Goal: Task Accomplishment & Management: Complete application form

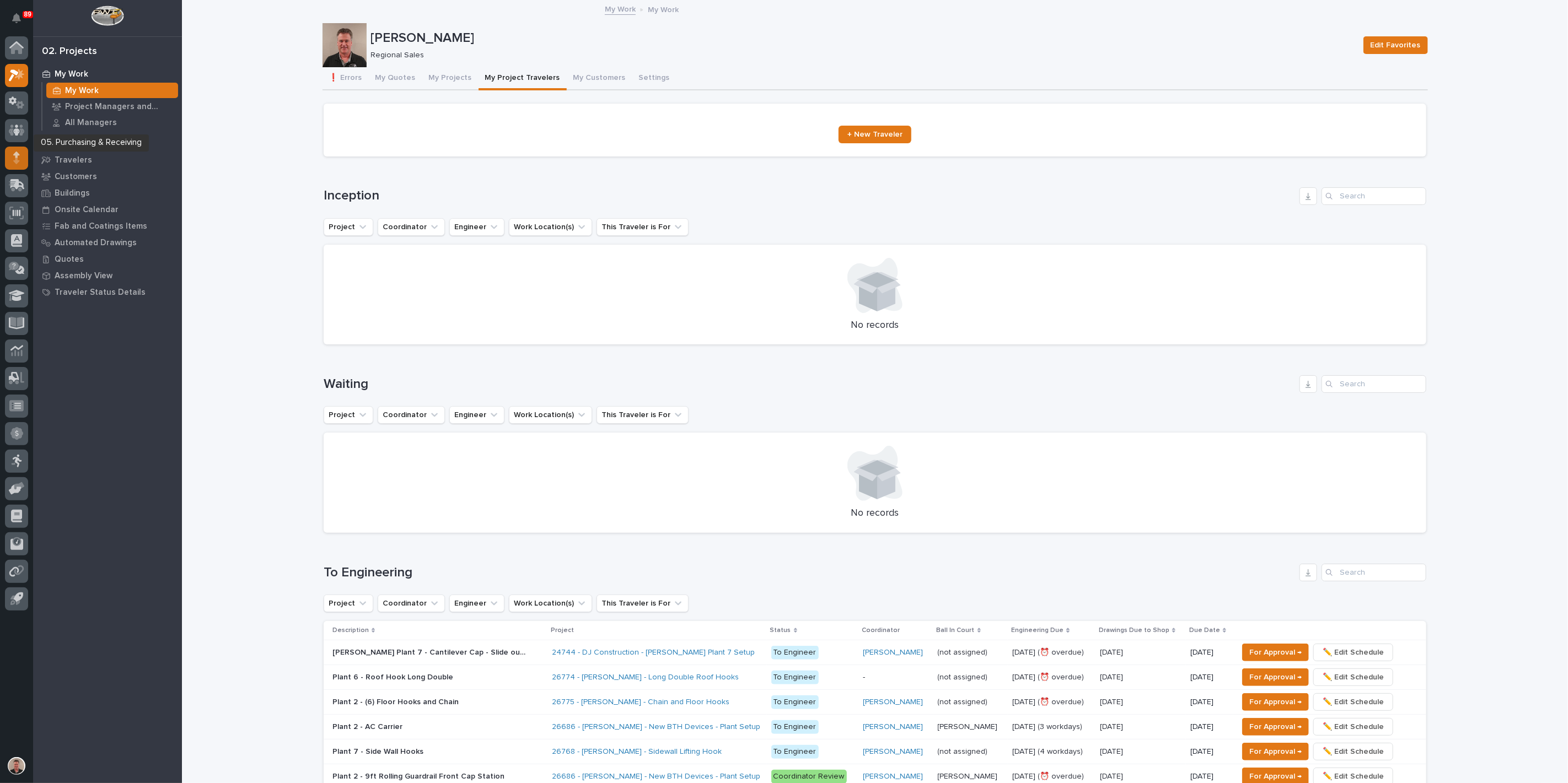
click at [17, 157] on icon at bounding box center [16, 154] width 7 height 6
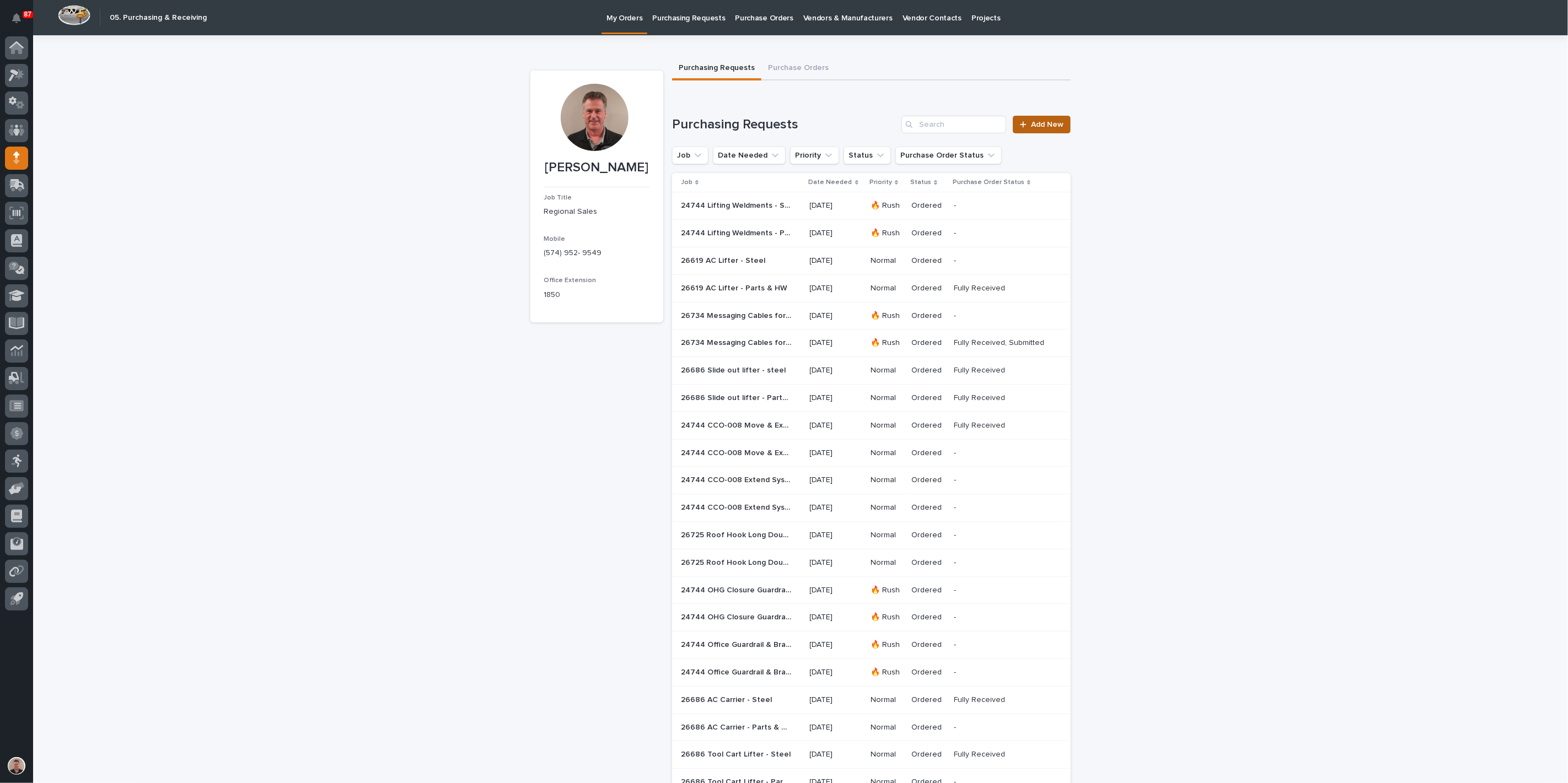
click at [1040, 129] on span "Add New" at bounding box center [1046, 125] width 33 height 8
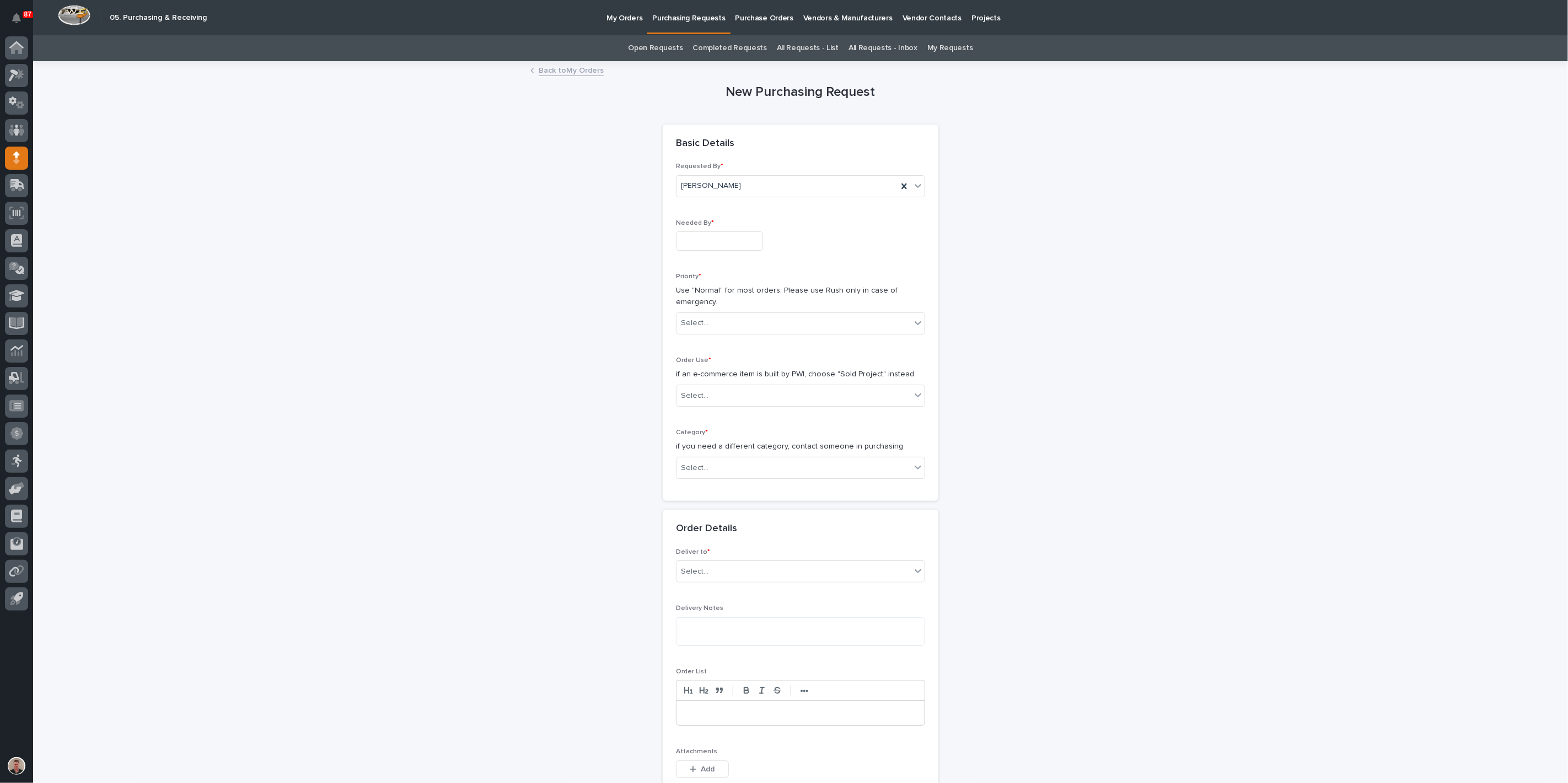
click at [717, 250] on input "text" at bounding box center [720, 241] width 87 height 19
click at [764, 179] on div "15" at bounding box center [771, 186] width 15 height 15
type input "**********"
click at [704, 329] on div "Select..." at bounding box center [695, 324] width 28 height 12
click at [697, 401] on div "🔥 Rush" at bounding box center [796, 397] width 242 height 19
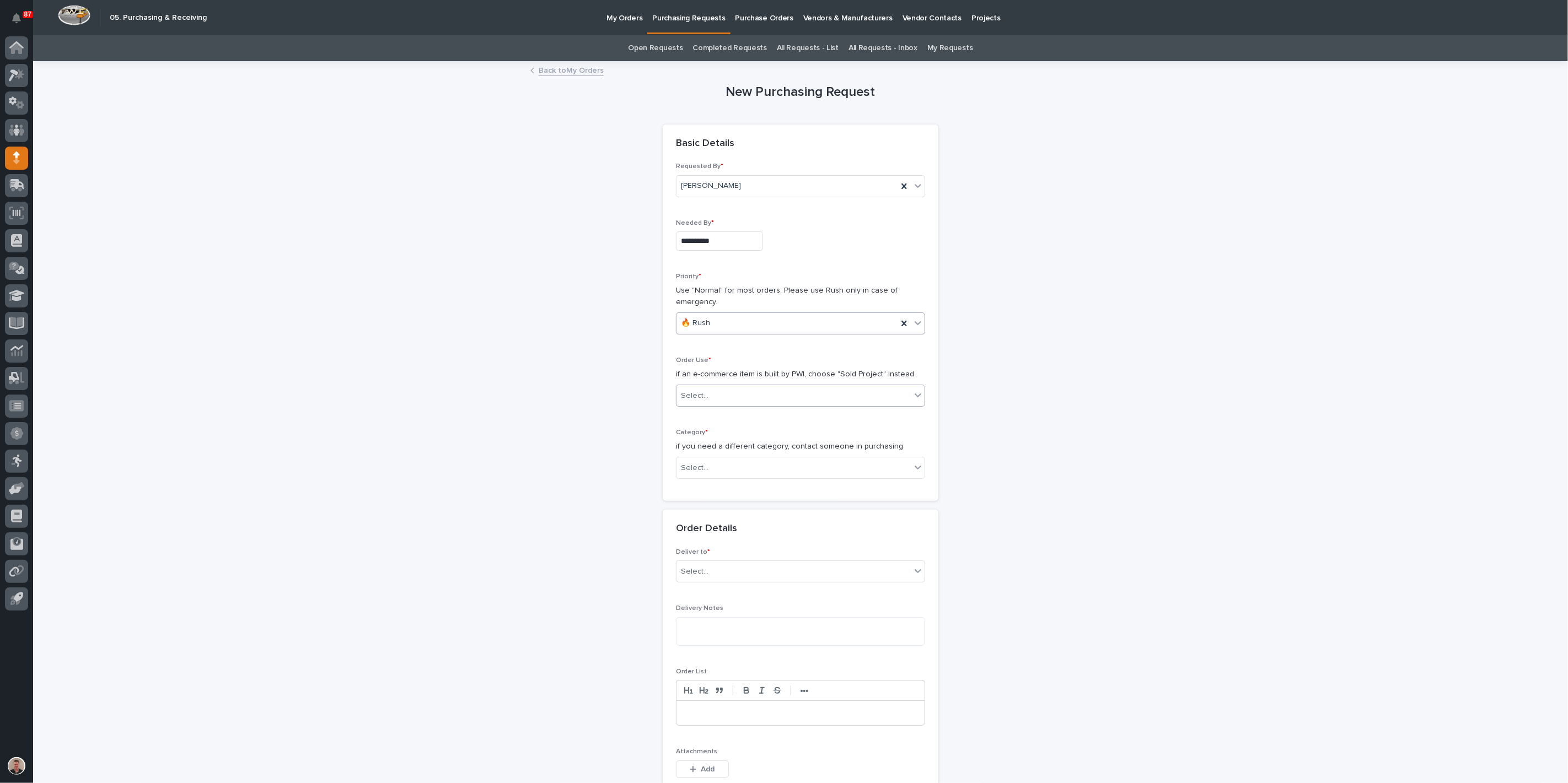
click at [698, 402] on div "Select..." at bounding box center [695, 396] width 28 height 12
click at [722, 333] on div "🔥 Rush" at bounding box center [786, 323] width 221 height 18
drag, startPoint x: 715, startPoint y: 437, endPoint x: 714, endPoint y: 454, distance: 17.0
click at [715, 437] on div "Normal" at bounding box center [796, 436] width 242 height 19
click at [709, 402] on div "Select..." at bounding box center [695, 396] width 28 height 12
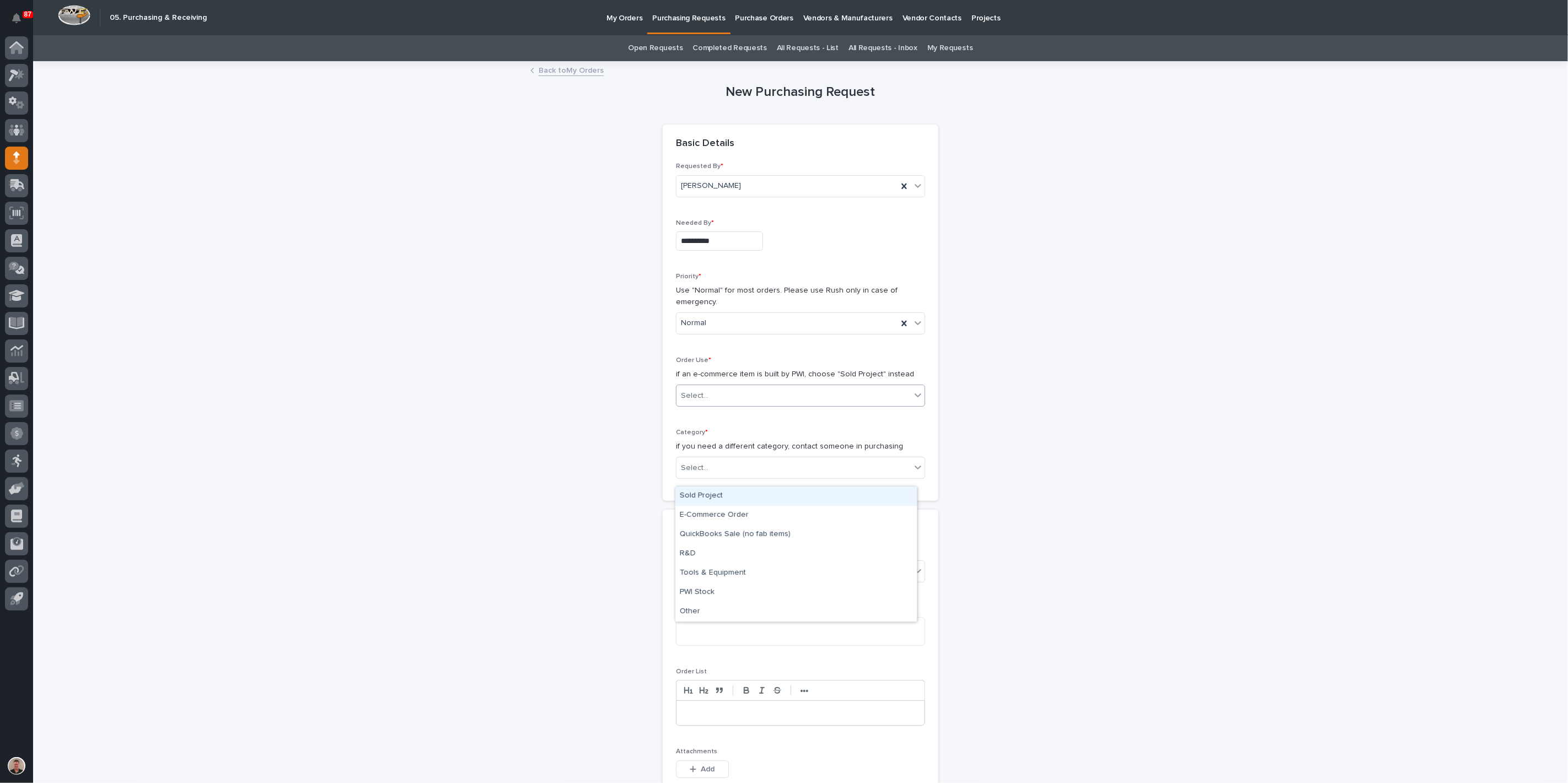
click at [710, 498] on div "Sold Project" at bounding box center [796, 496] width 242 height 19
click at [707, 474] on div "Select..." at bounding box center [695, 468] width 28 height 12
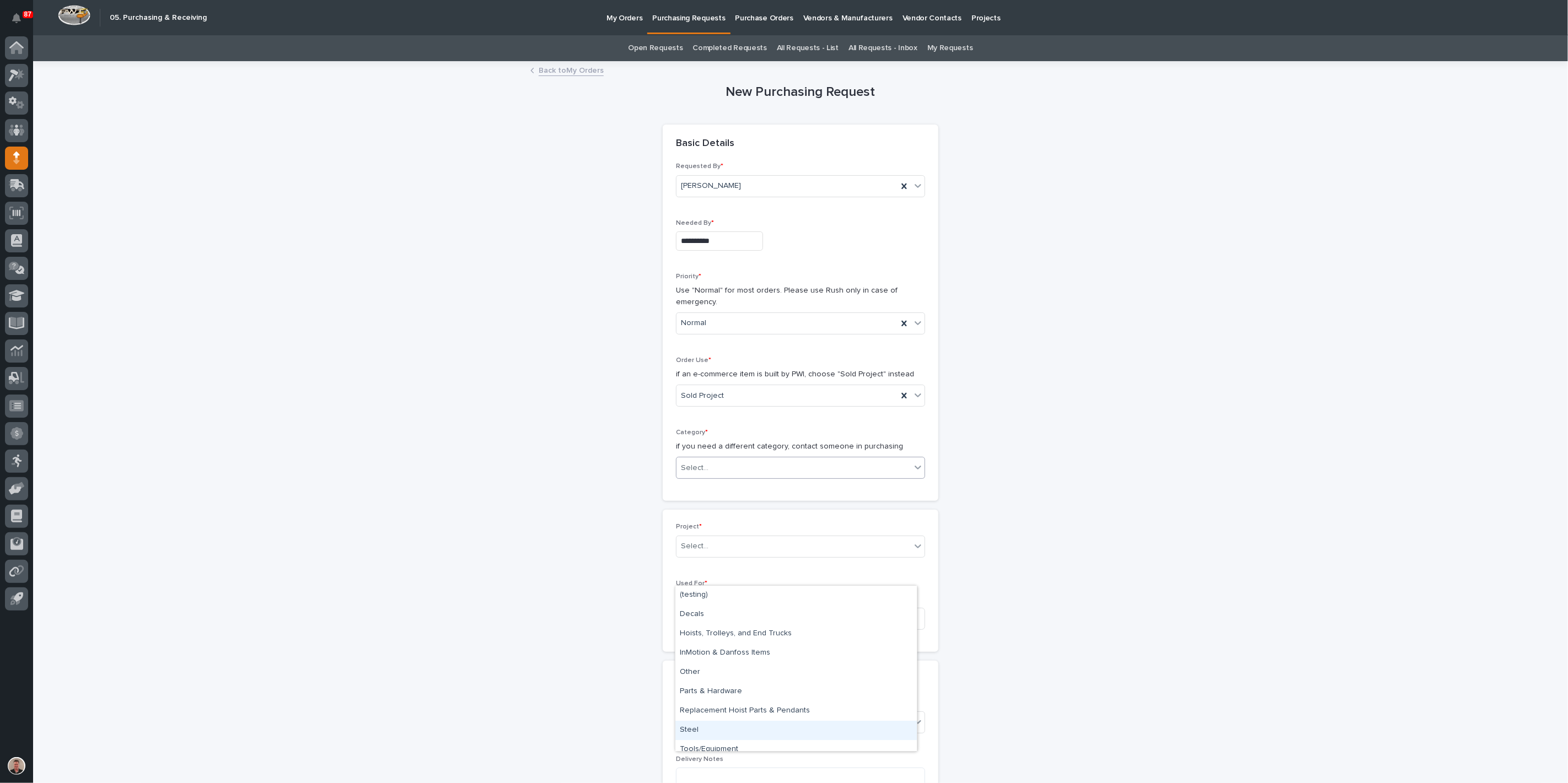
click at [728, 734] on div "Steel" at bounding box center [796, 730] width 242 height 19
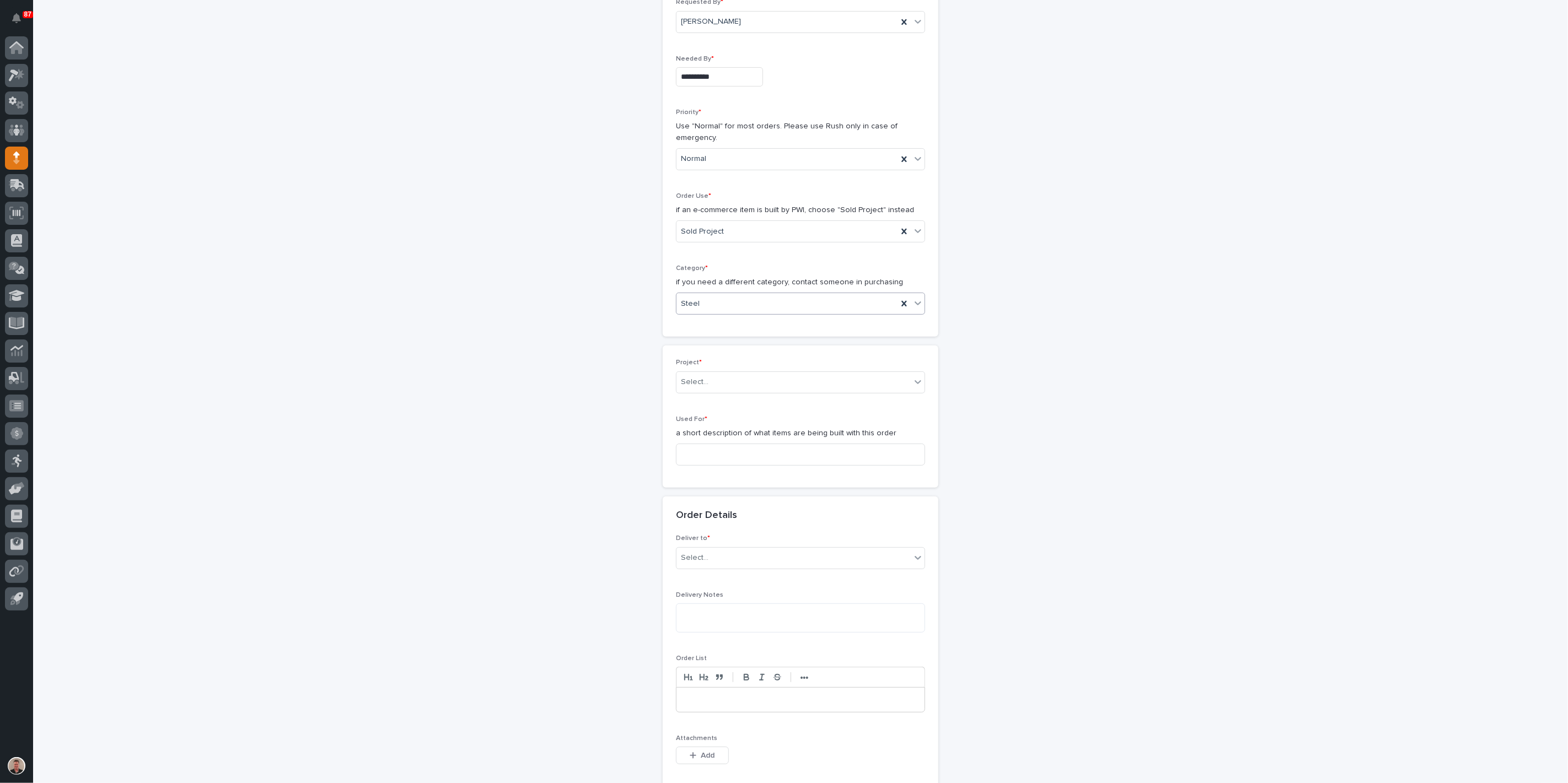
scroll to position [183, 0]
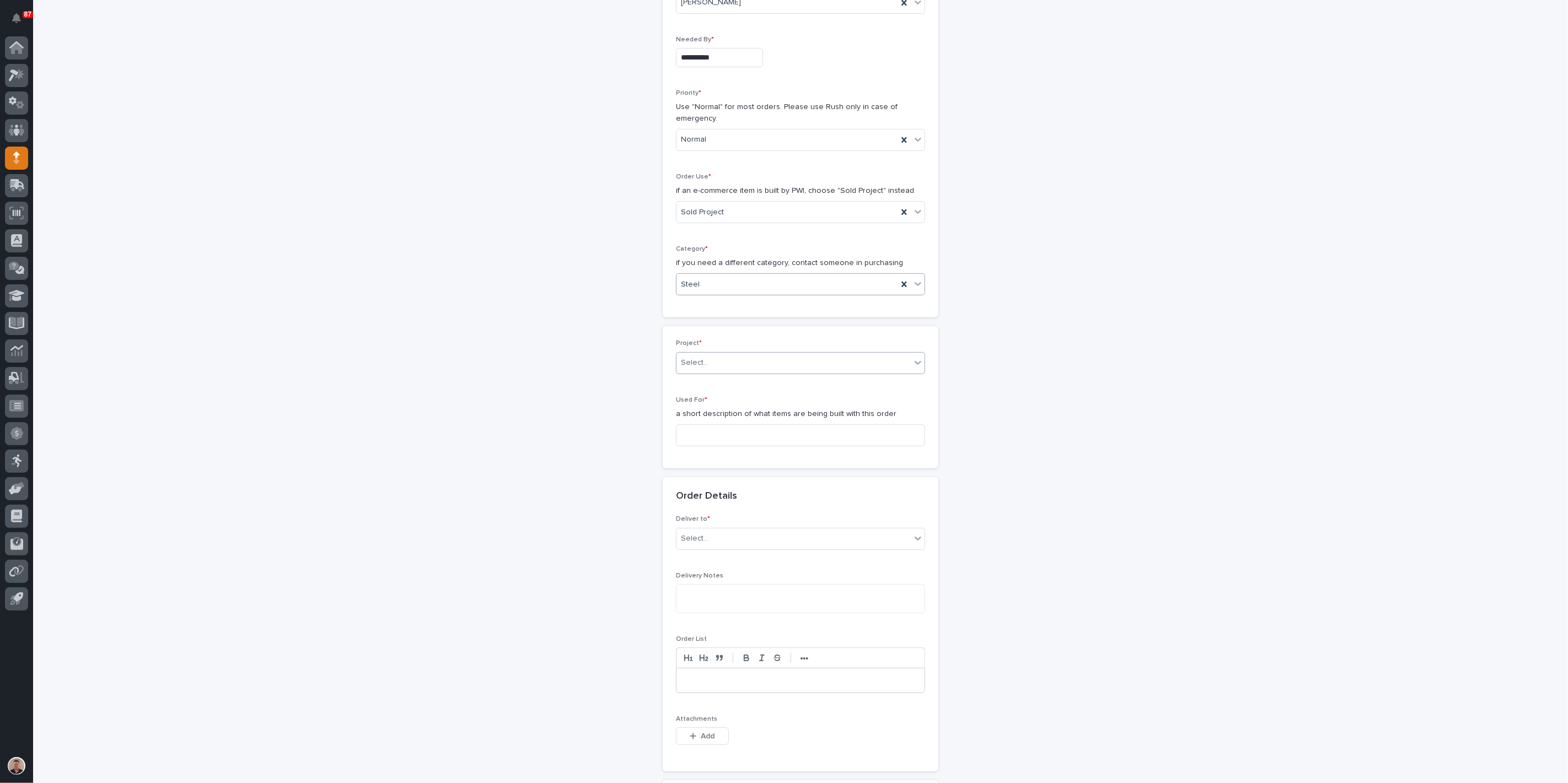
click at [730, 372] on div "Select..." at bounding box center [793, 363] width 235 height 18
type input "*****"
click at [728, 507] on div "24744 - DJ Construction - [PERSON_NAME] Plant 7 Setup" at bounding box center [796, 504] width 242 height 19
click at [716, 446] on input at bounding box center [801, 436] width 249 height 22
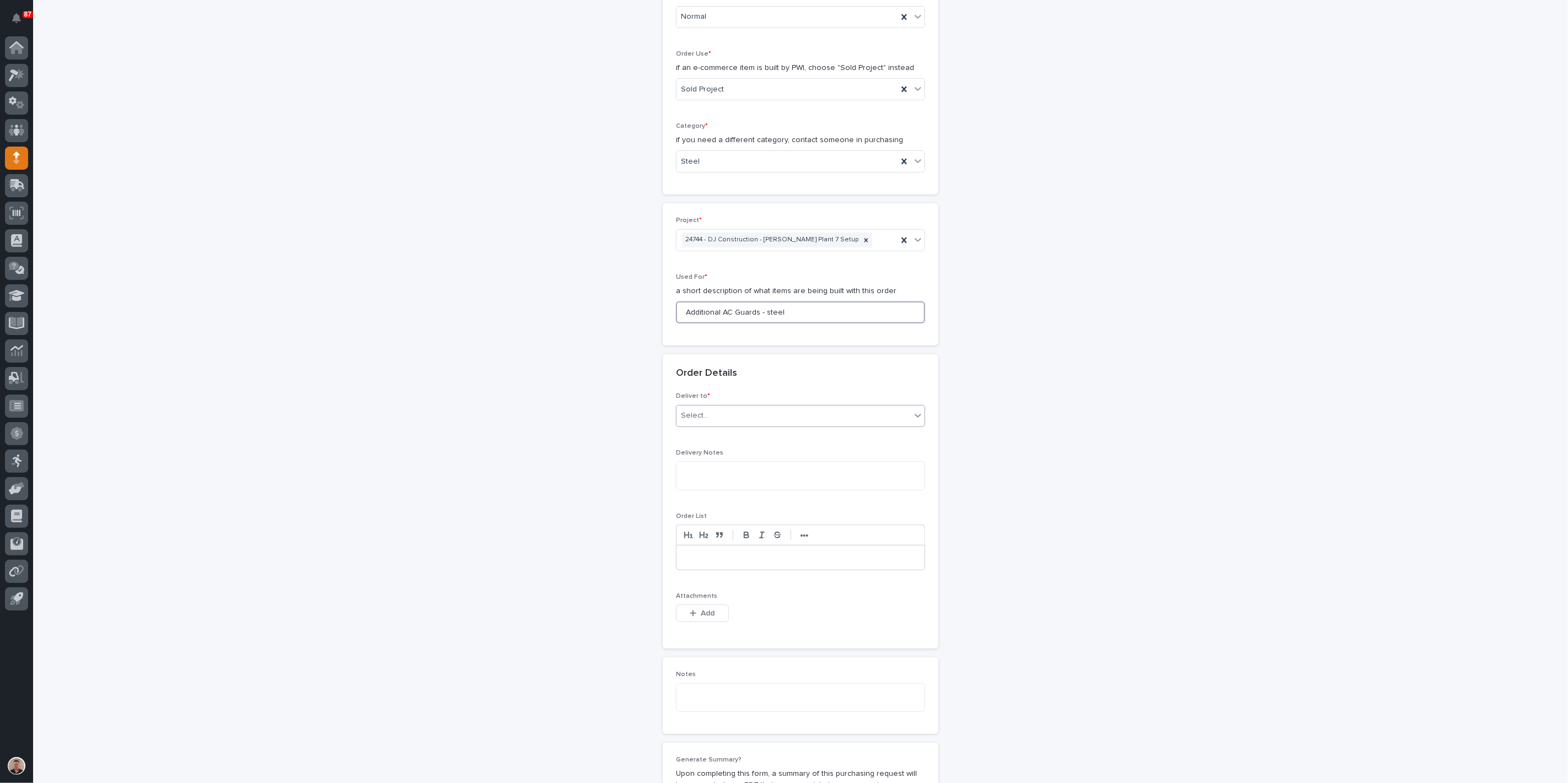
type input "Additional AC Guards - steel"
click at [767, 425] on div "Select..." at bounding box center [793, 416] width 235 height 18
click at [758, 613] on div "PWI" at bounding box center [796, 610] width 242 height 19
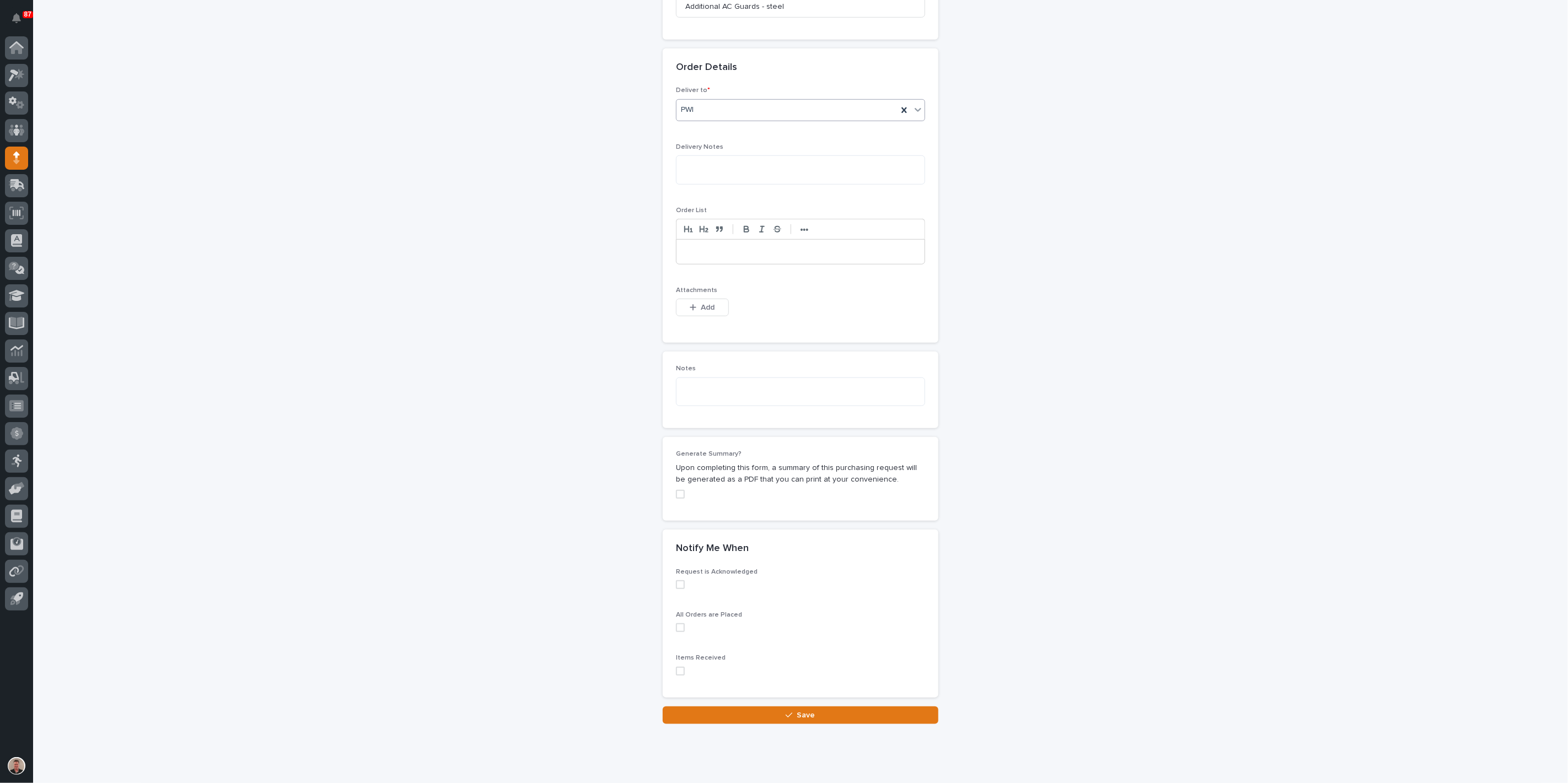
scroll to position [613, 0]
click at [715, 312] on span "Add" at bounding box center [708, 308] width 14 height 8
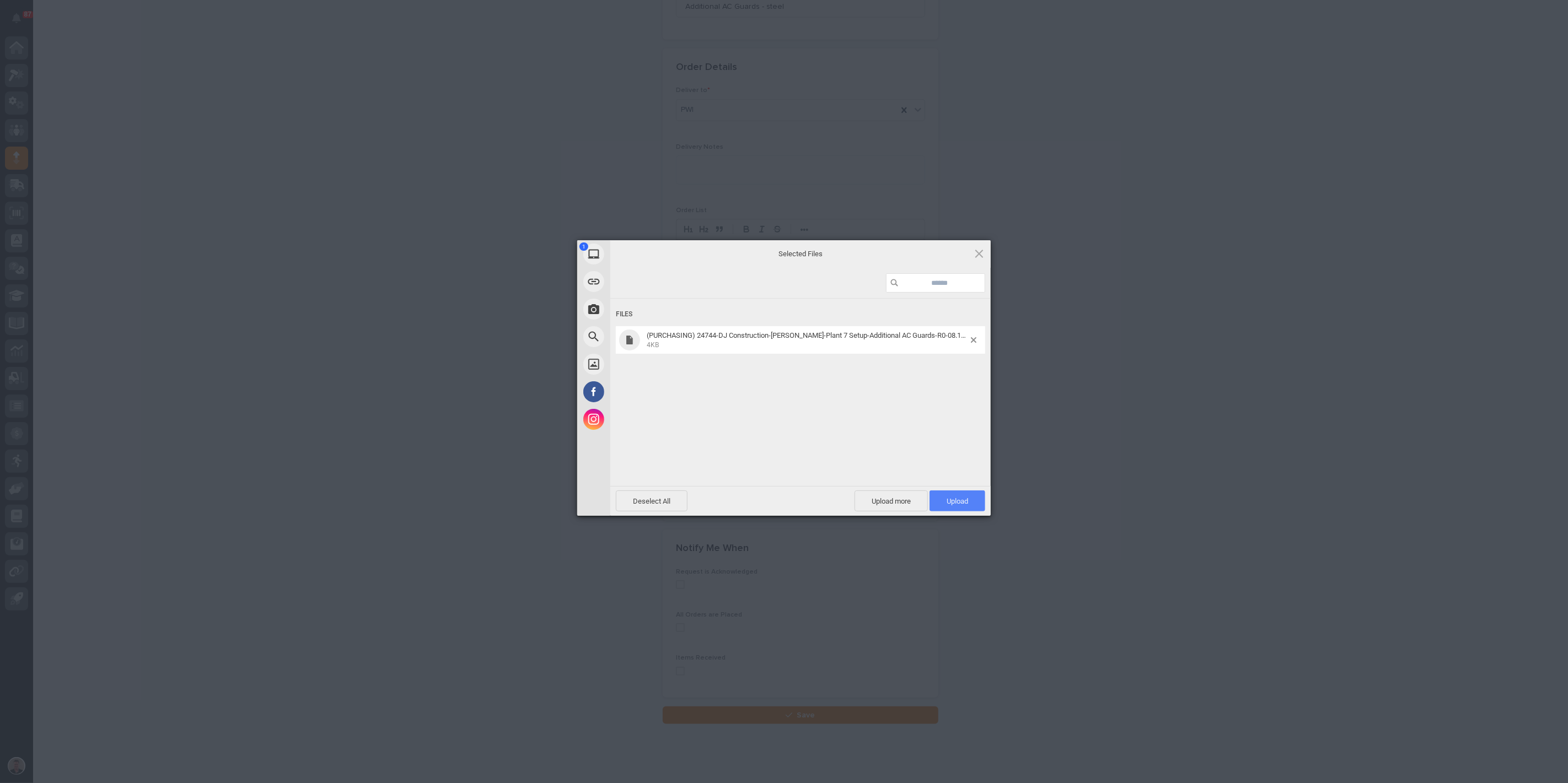
click at [941, 500] on span "Upload 1" at bounding box center [957, 501] width 55 height 21
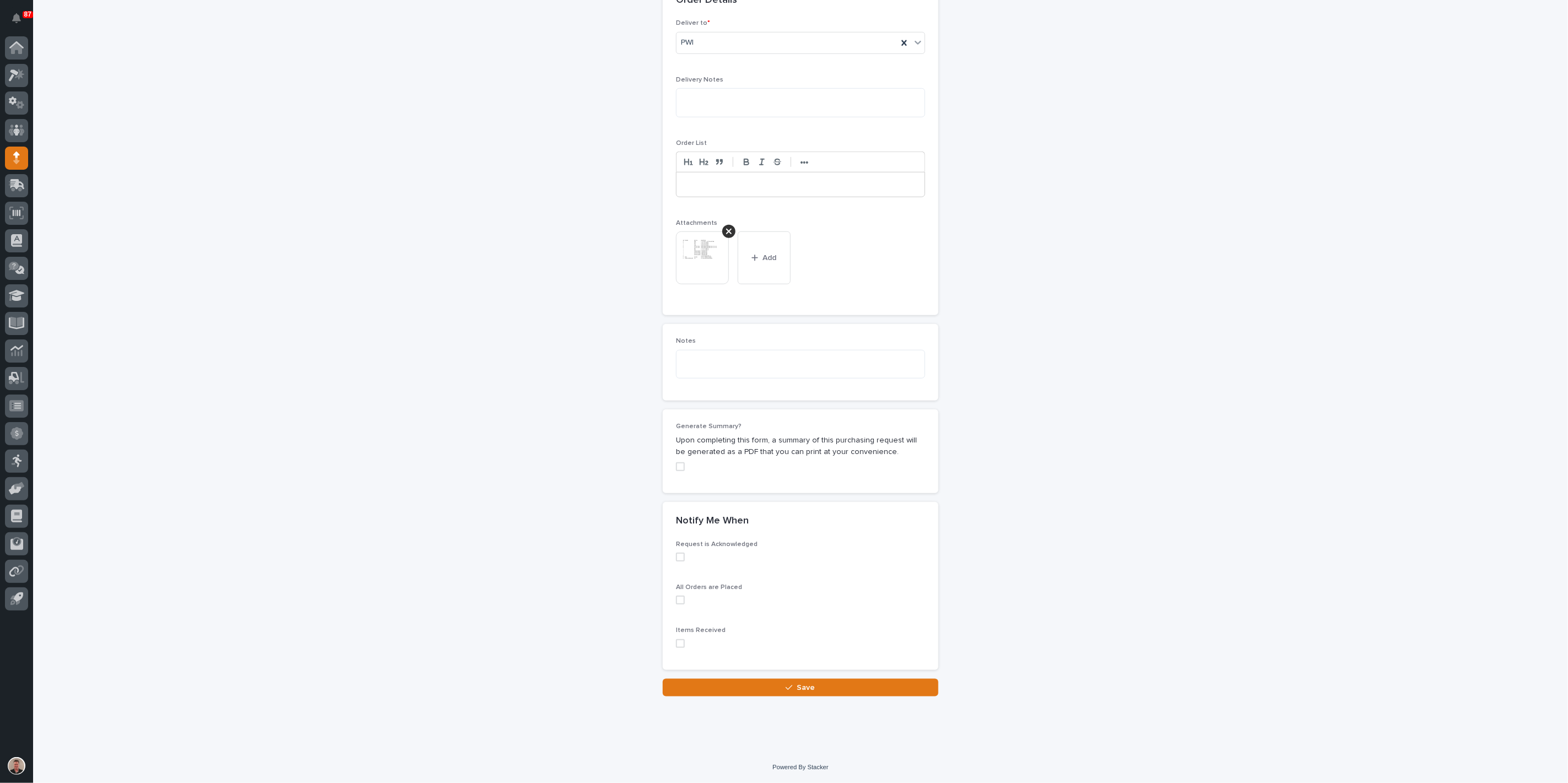
scroll to position [989, 0]
click at [790, 684] on div "button" at bounding box center [791, 688] width 11 height 8
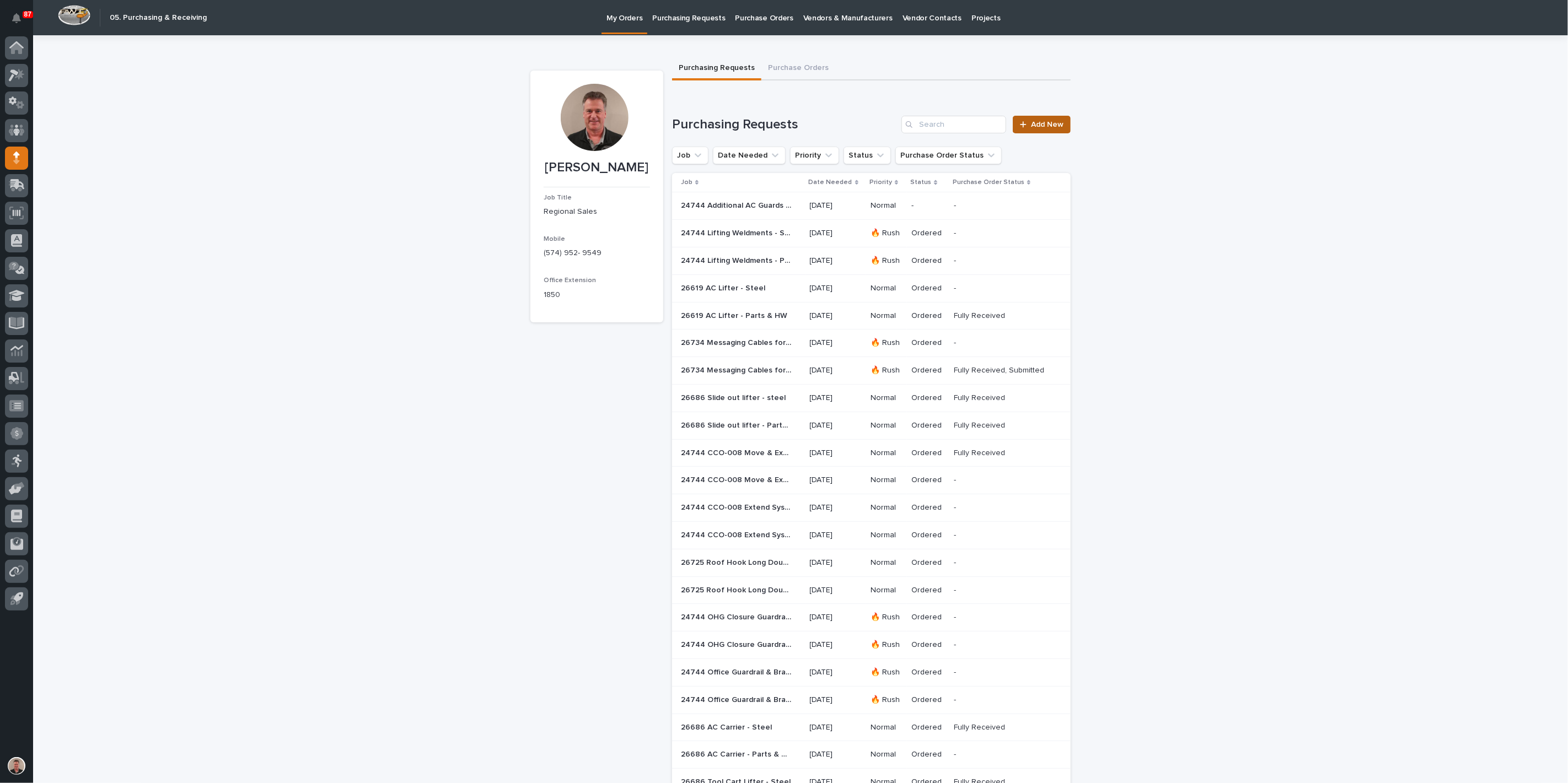
click at [1034, 129] on span "Add New" at bounding box center [1046, 125] width 33 height 8
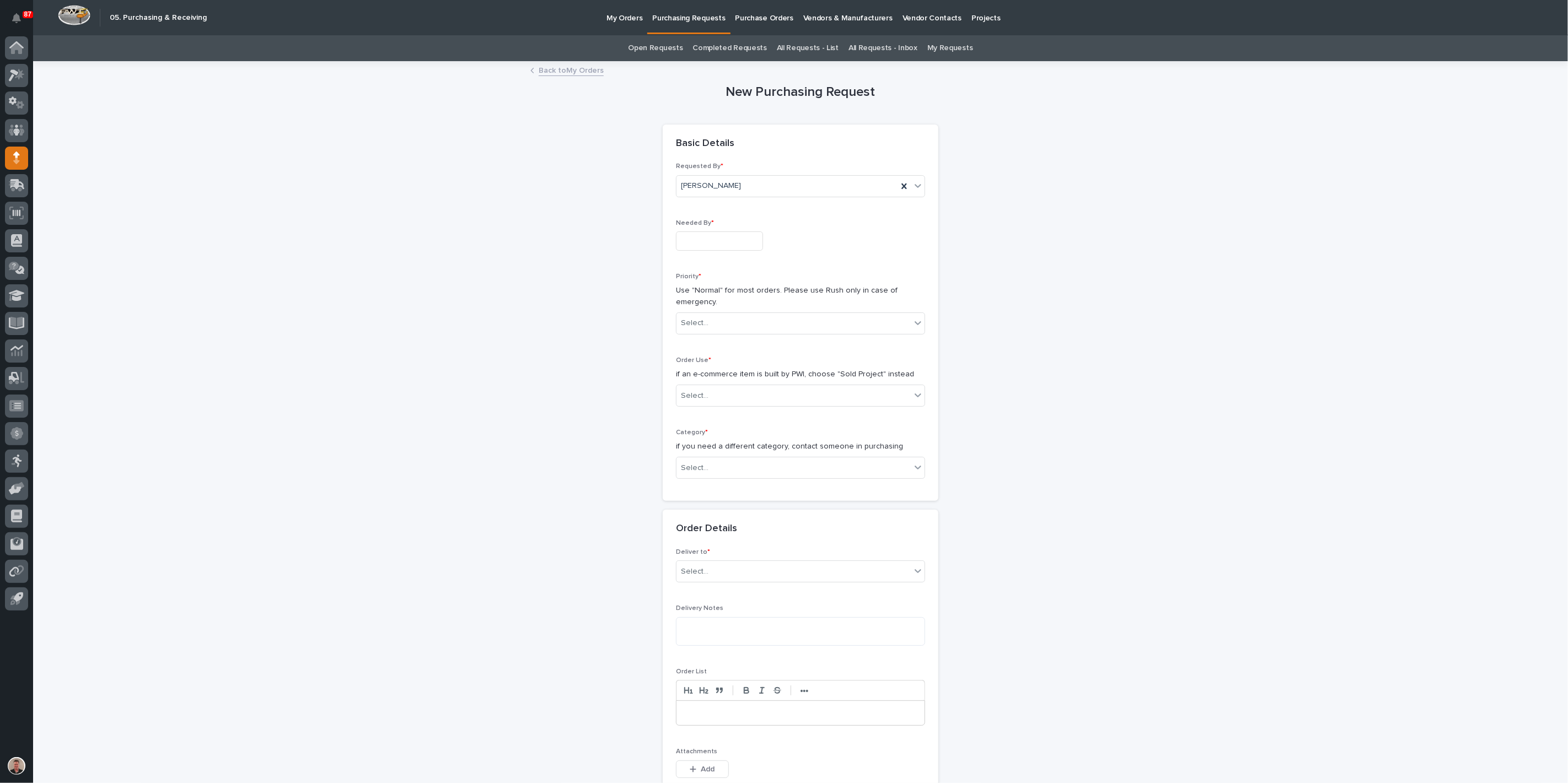
click at [700, 250] on input "text" at bounding box center [720, 241] width 87 height 19
click at [764, 179] on div "15" at bounding box center [771, 186] width 15 height 15
type input "**********"
click at [709, 329] on div "Select..." at bounding box center [695, 324] width 28 height 12
click at [707, 445] on div "Normal" at bounding box center [796, 436] width 242 height 19
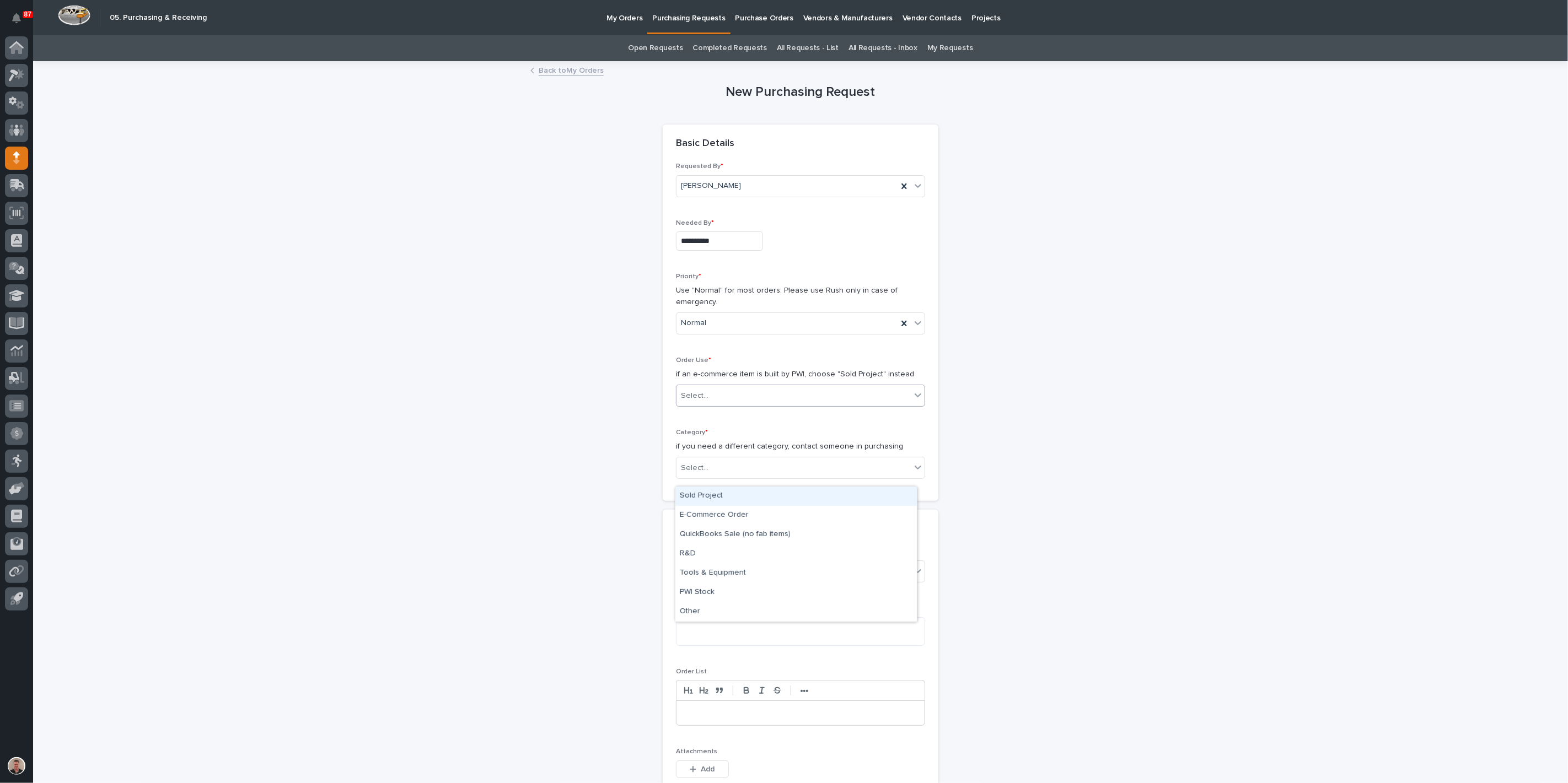
drag, startPoint x: 706, startPoint y: 474, endPoint x: 706, endPoint y: 485, distance: 11.0
click at [706, 402] on div "Select..." at bounding box center [695, 396] width 28 height 12
click at [705, 498] on div "Sold Project" at bounding box center [796, 496] width 242 height 19
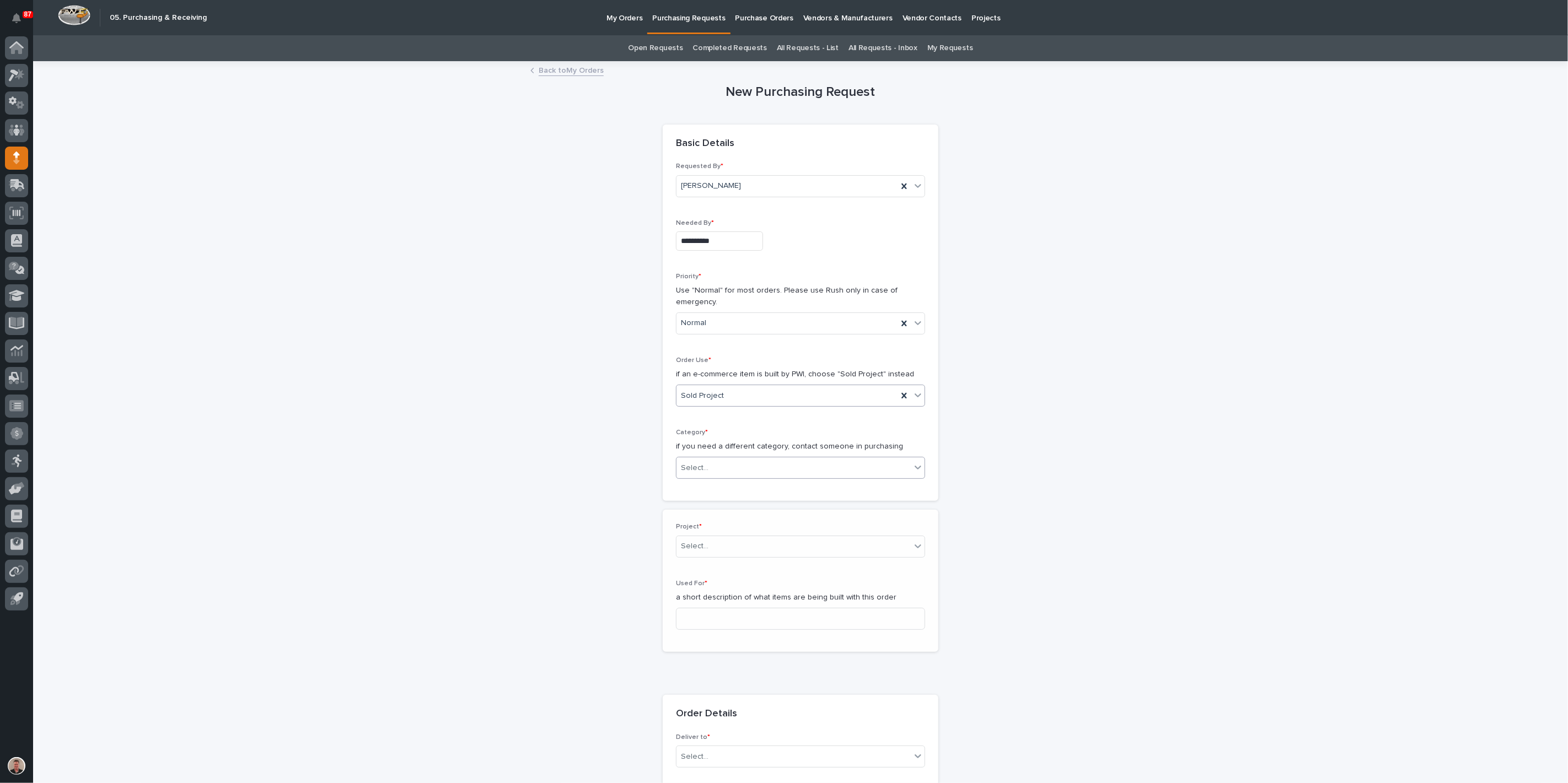
click at [709, 474] on div "Select..." at bounding box center [695, 468] width 28 height 12
click at [713, 692] on div "Parts & Hardware" at bounding box center [796, 691] width 242 height 19
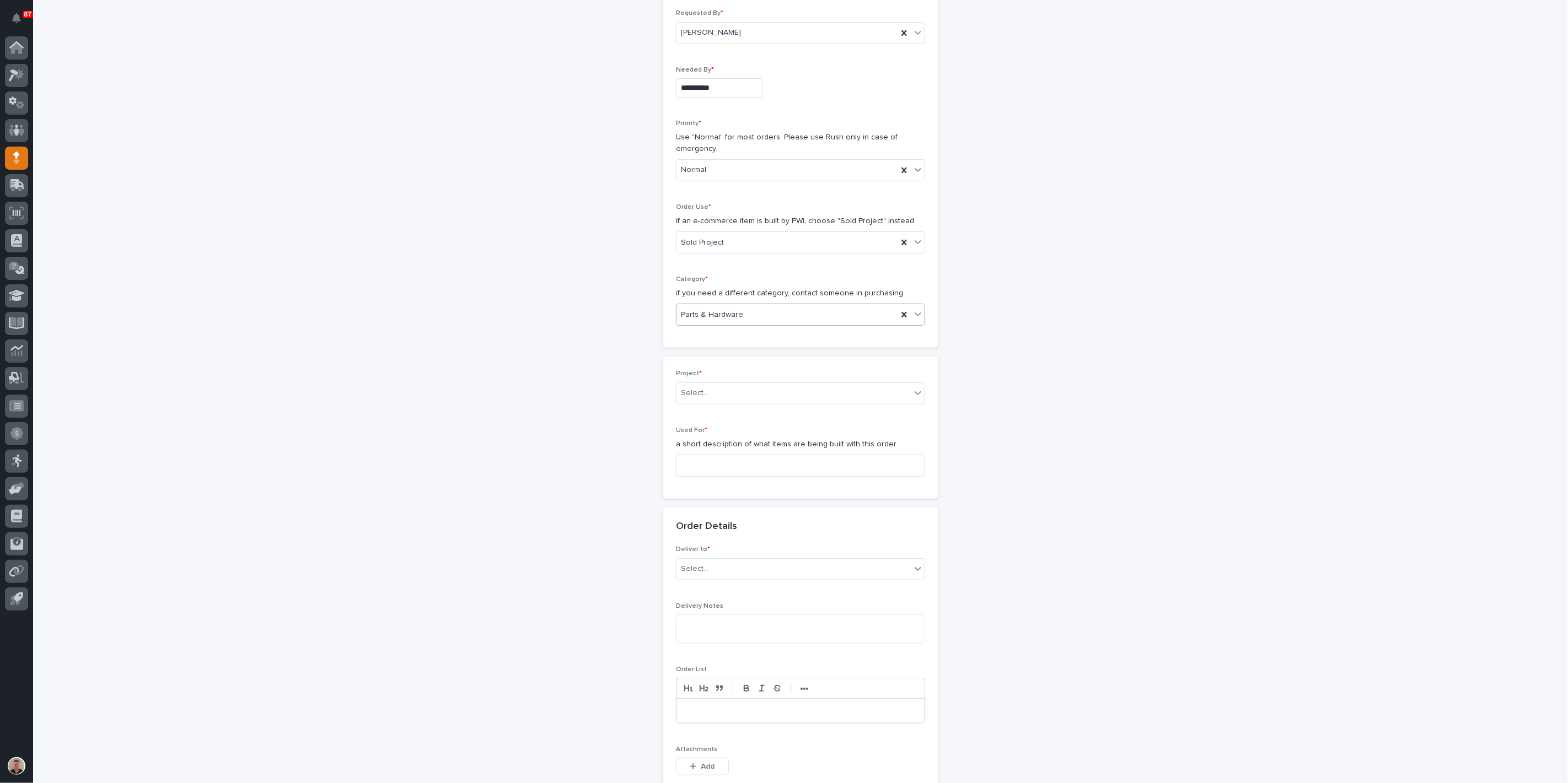
scroll to position [183, 0]
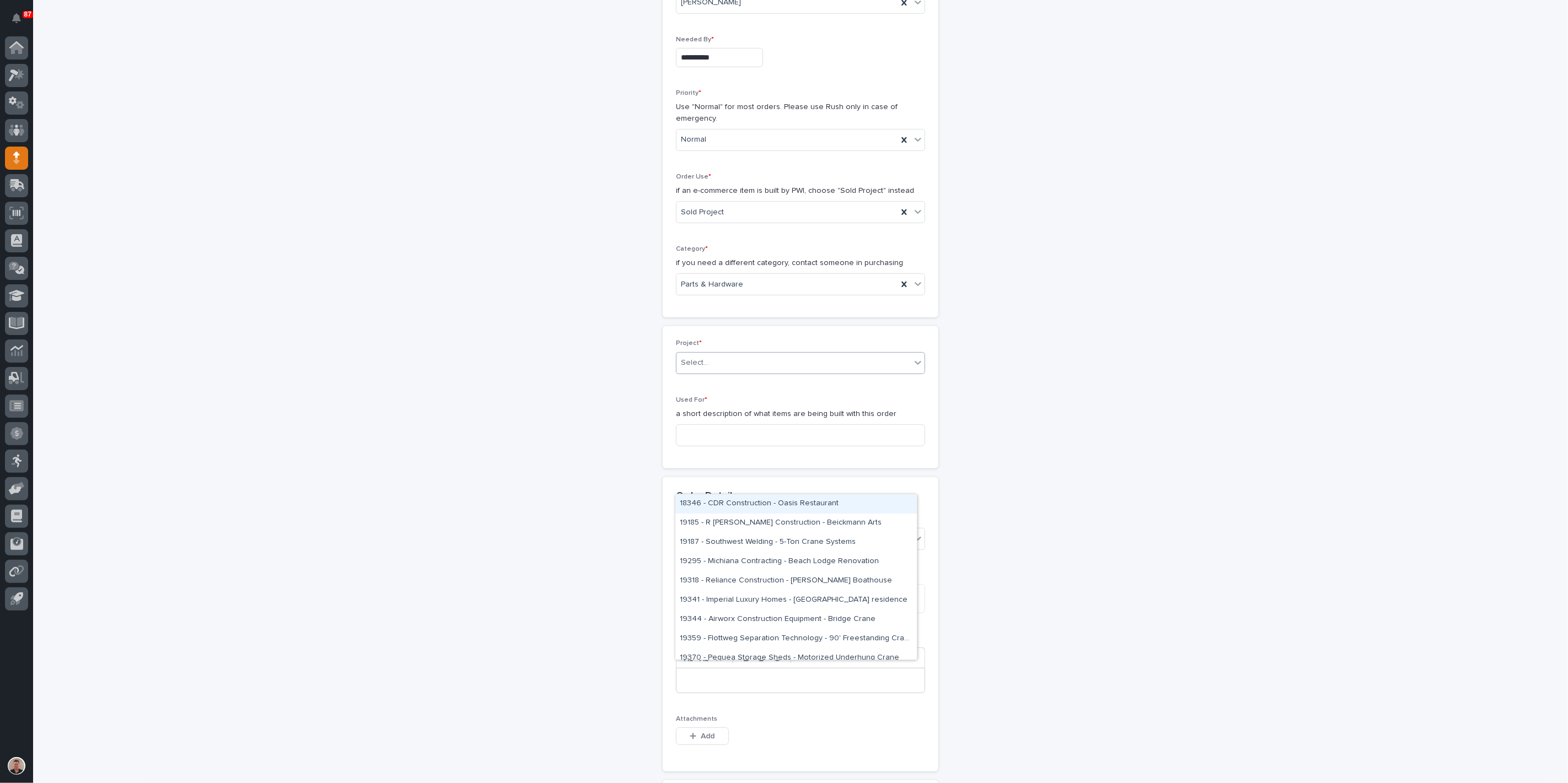
click at [731, 372] on div "Select..." at bounding box center [793, 363] width 235 height 18
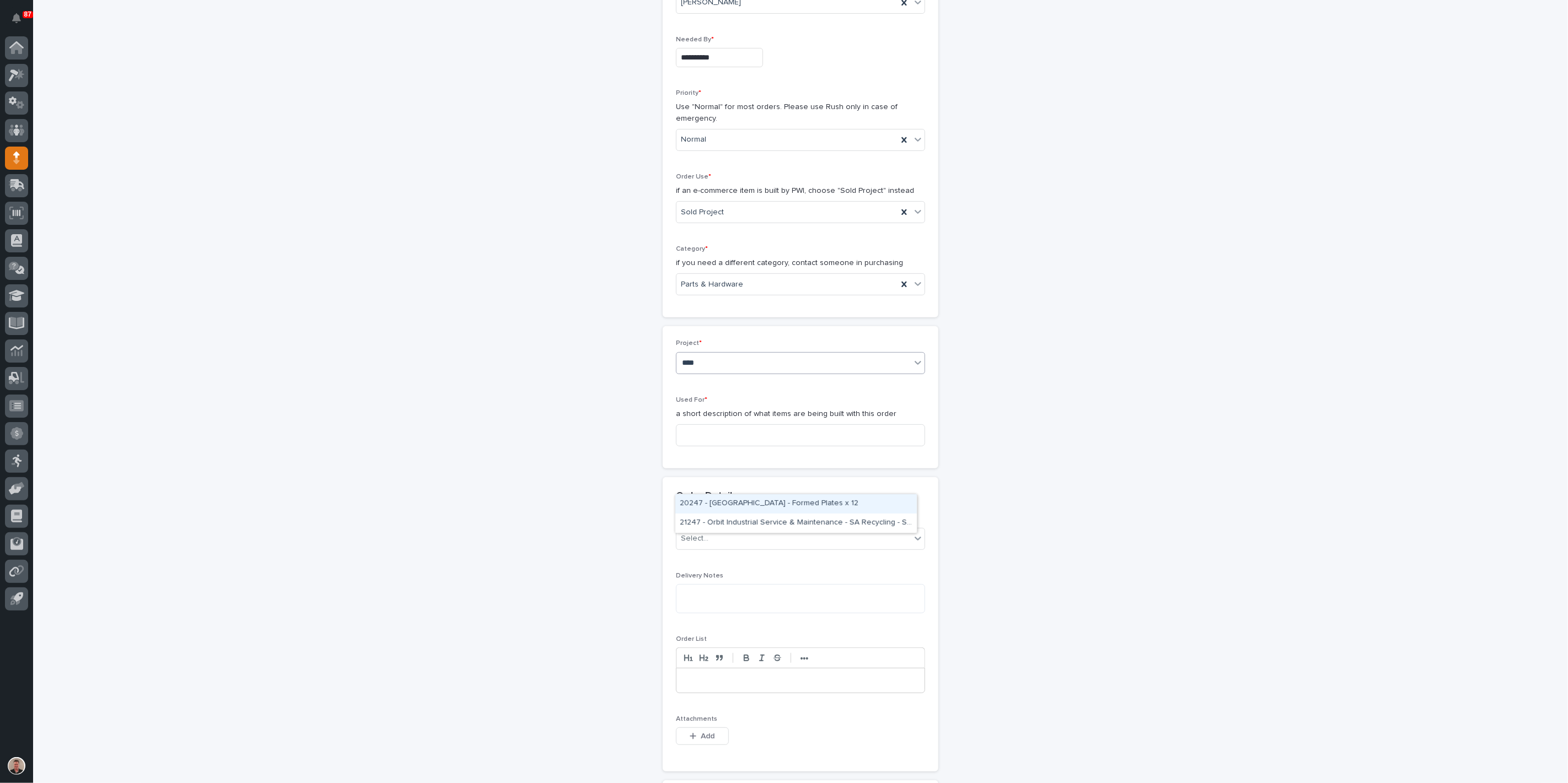
type input "*****"
click at [735, 502] on div "24744 - DJ Construction - [PERSON_NAME] Plant 7 Setup" at bounding box center [796, 504] width 242 height 19
click at [700, 446] on input at bounding box center [801, 435] width 249 height 22
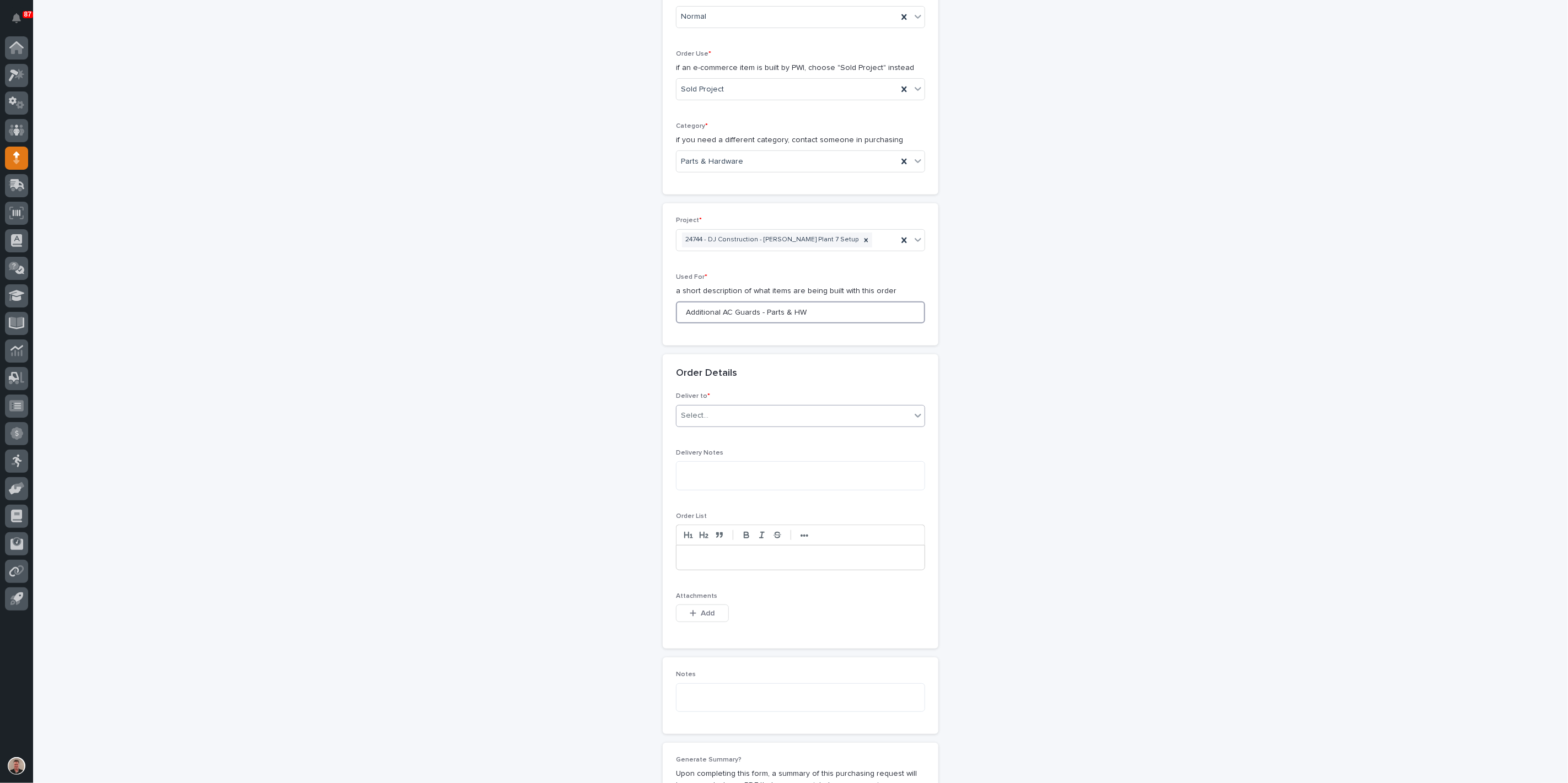
type input "Additional AC Guards - Parts & HW"
click at [724, 425] on div "Select..." at bounding box center [793, 416] width 235 height 18
click at [718, 611] on div "PWI" at bounding box center [796, 610] width 242 height 19
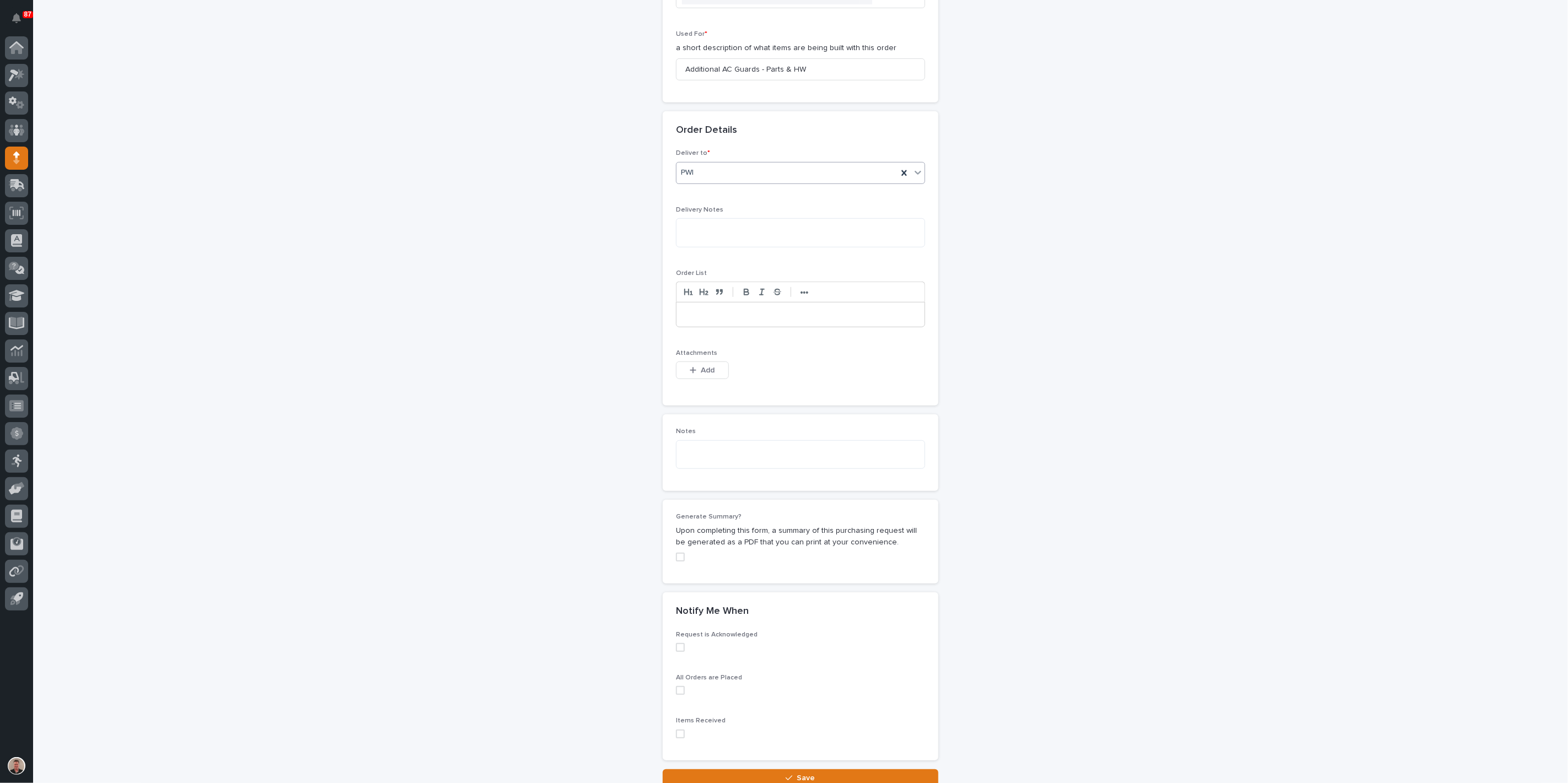
scroll to position [551, 0]
click at [706, 372] on span "Add" at bounding box center [708, 369] width 14 height 8
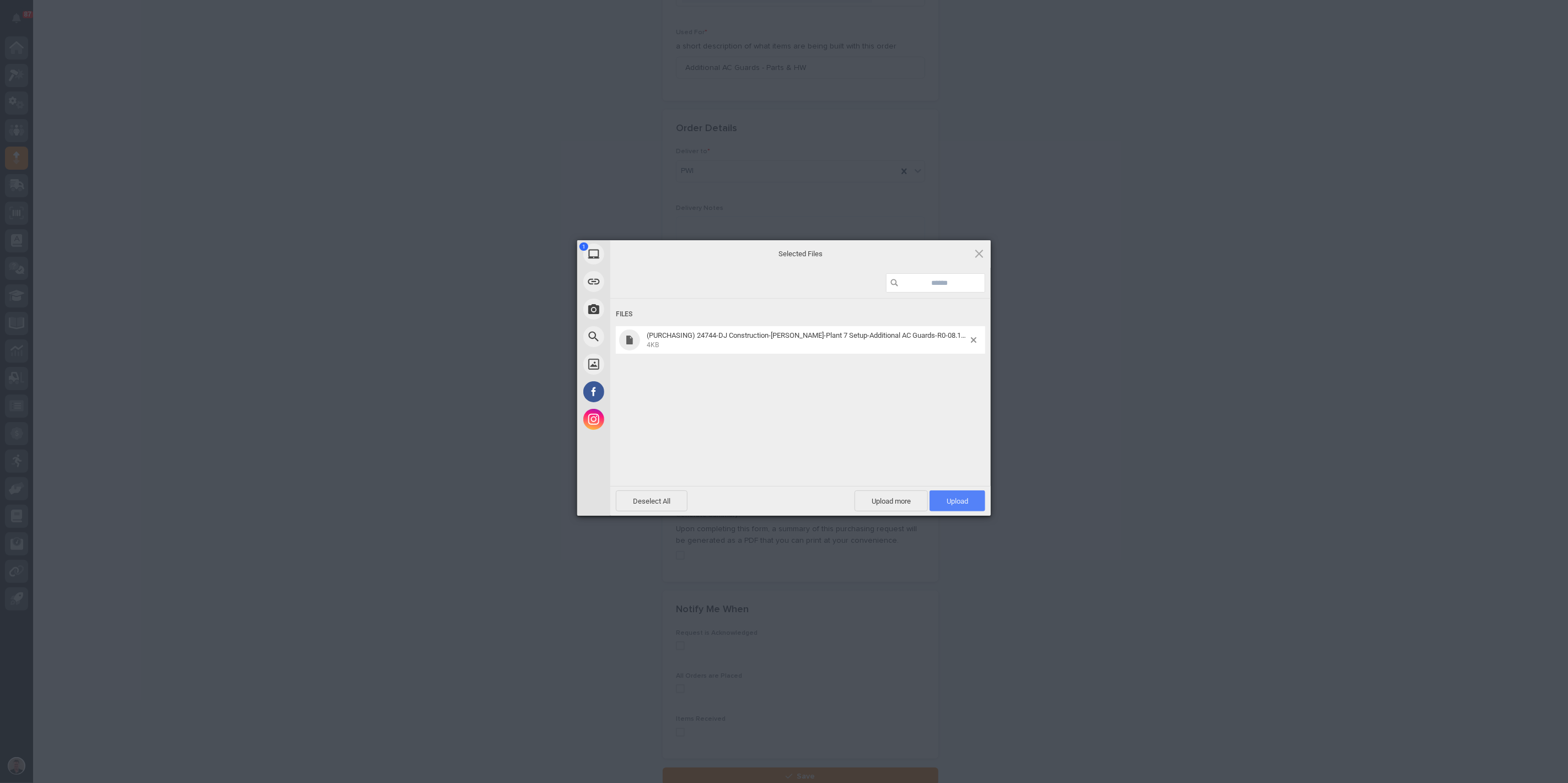
click at [959, 503] on span "Upload 1" at bounding box center [957, 501] width 22 height 8
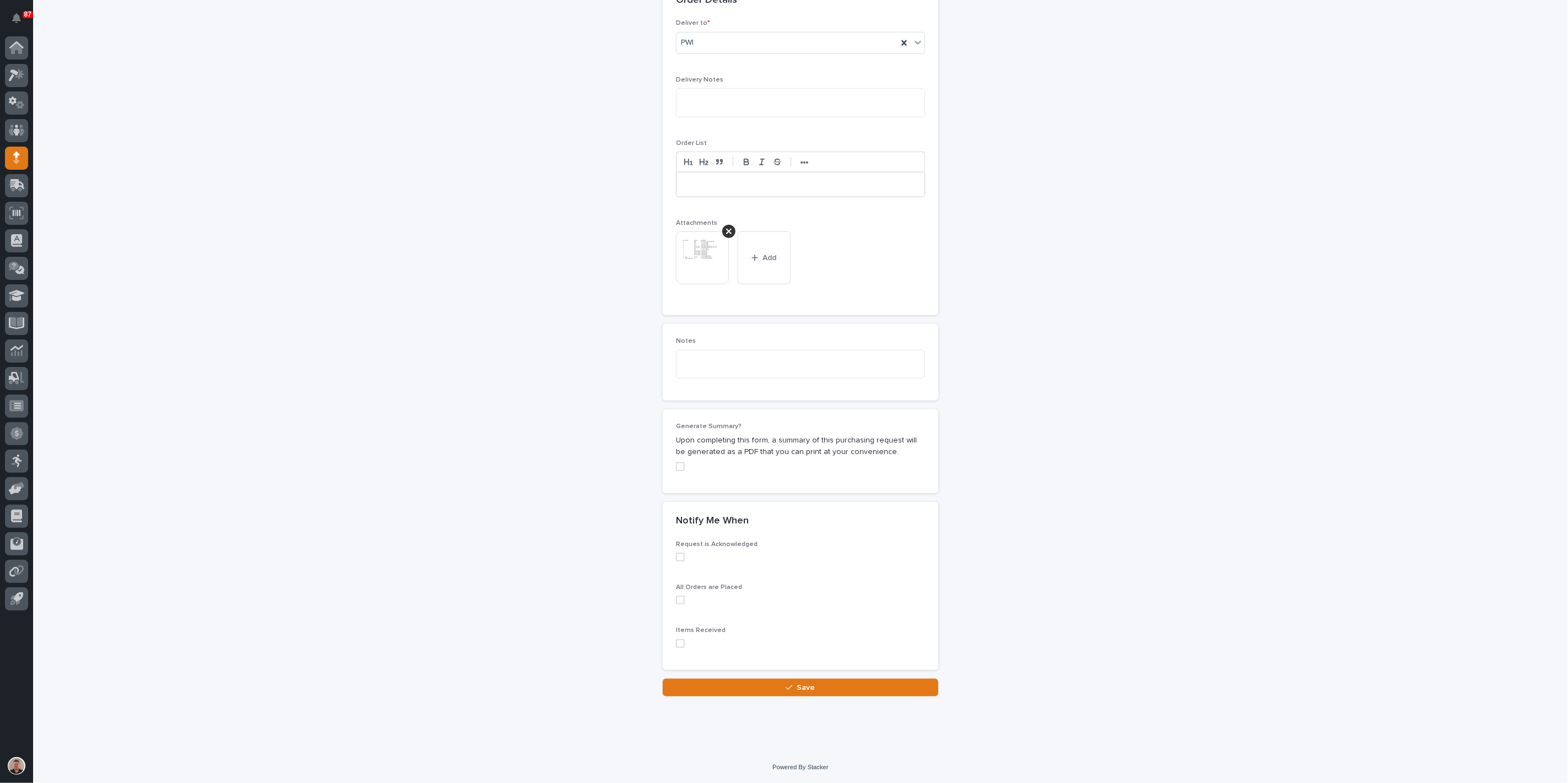
scroll to position [989, 0]
click at [746, 692] on button "Save" at bounding box center [800, 688] width 275 height 18
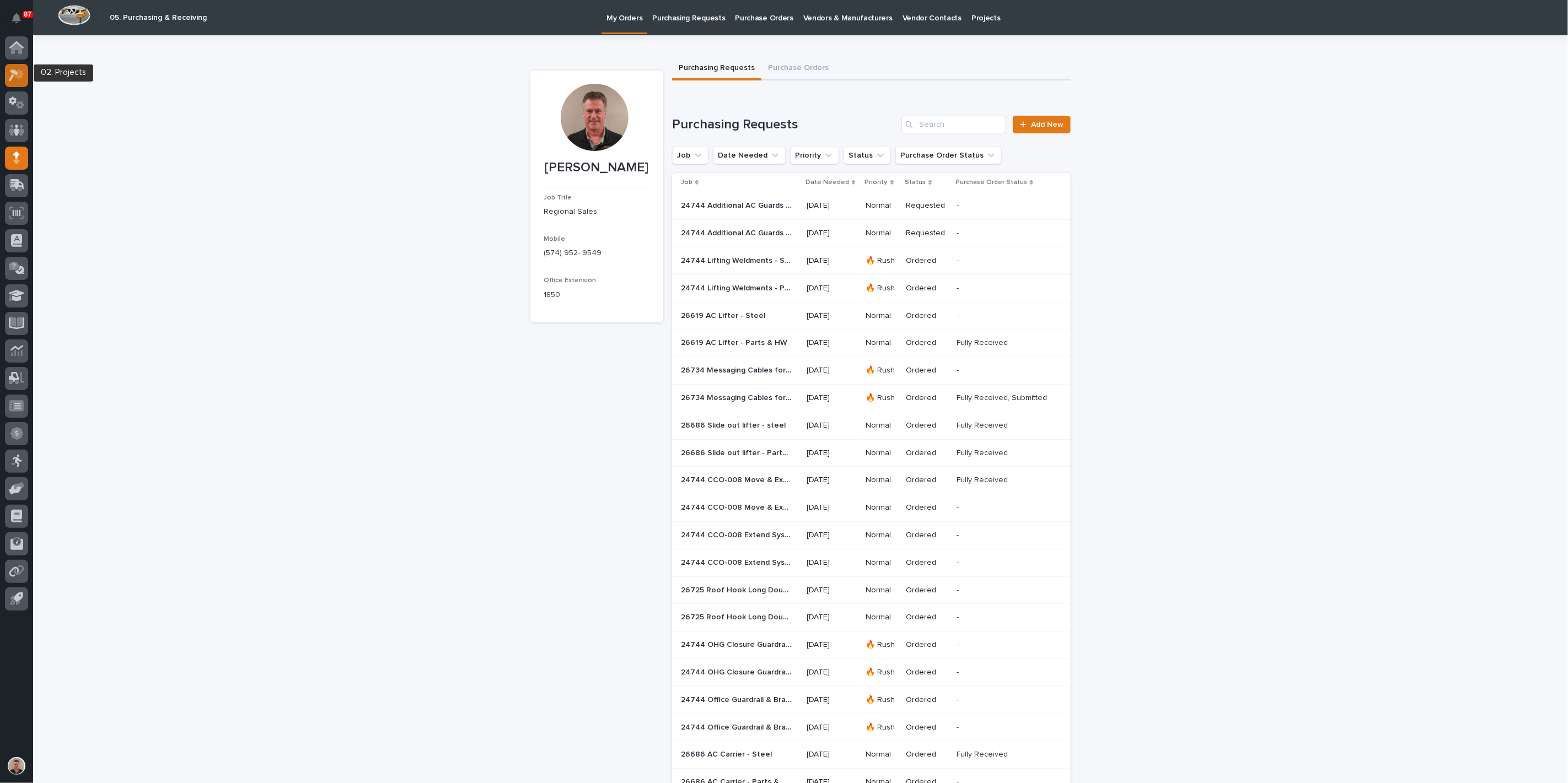
click at [25, 76] on div at bounding box center [16, 75] width 23 height 23
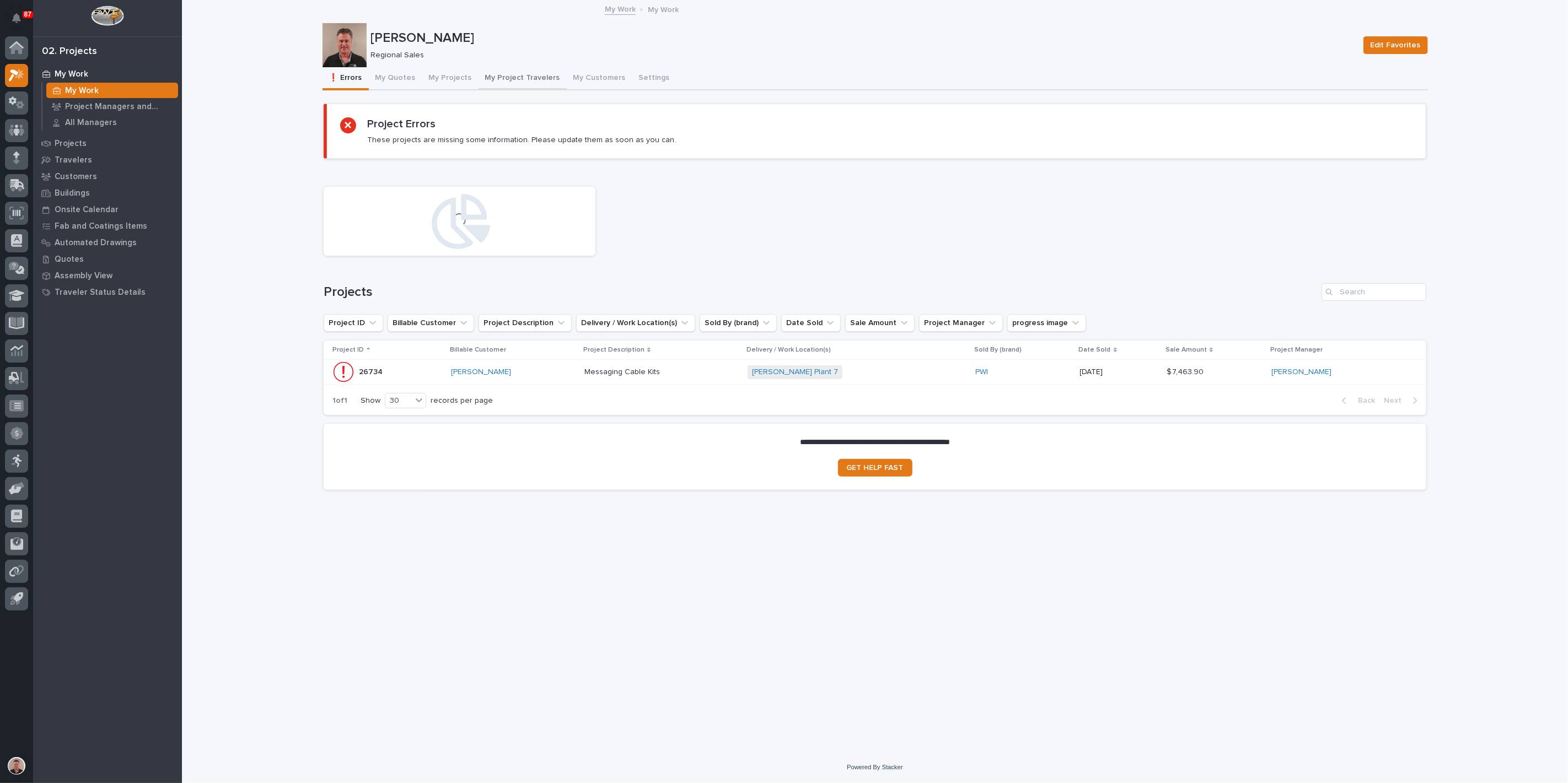
click at [540, 90] on button "My Project Travelers" at bounding box center [522, 78] width 88 height 23
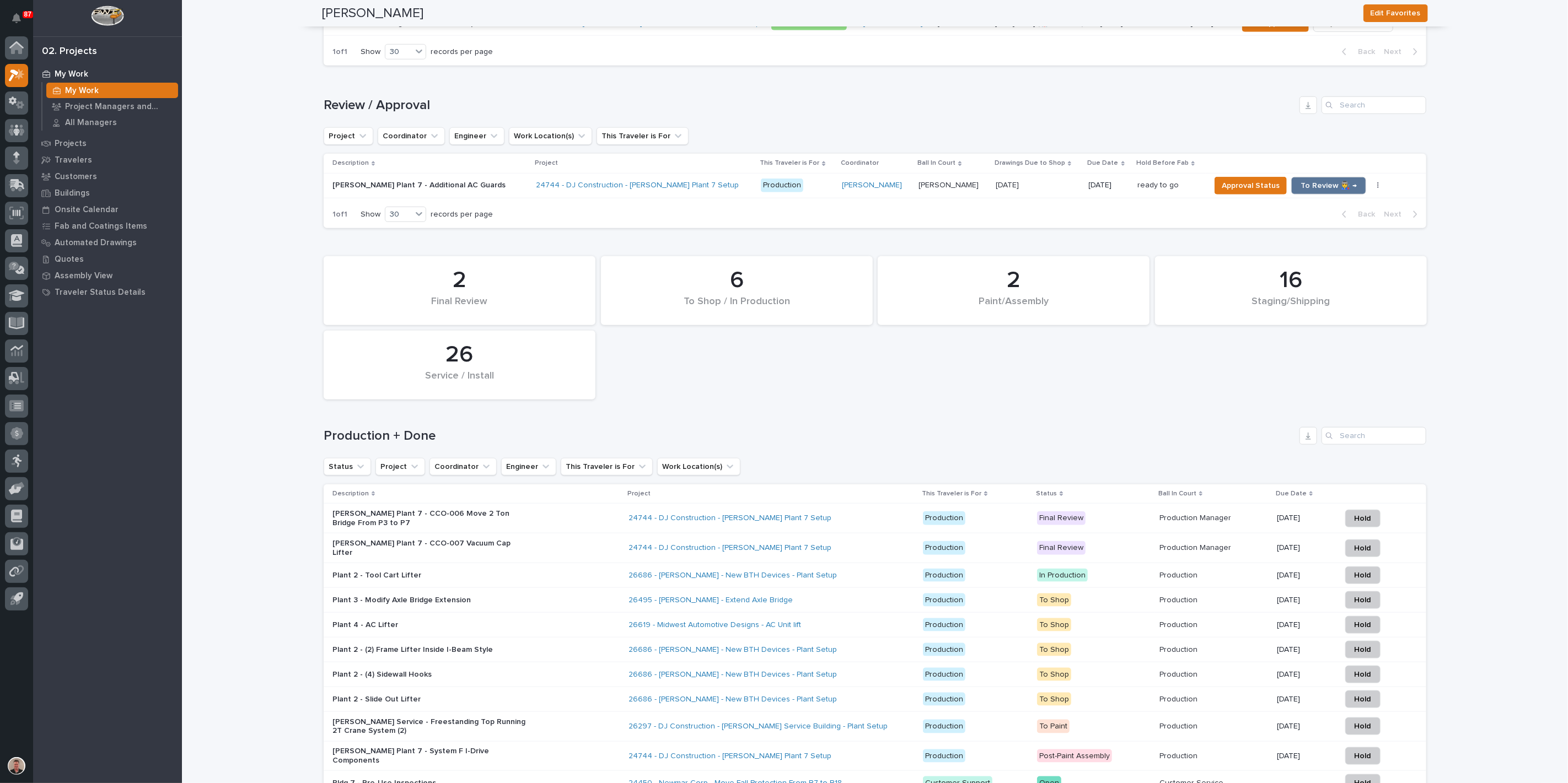
scroll to position [796, 0]
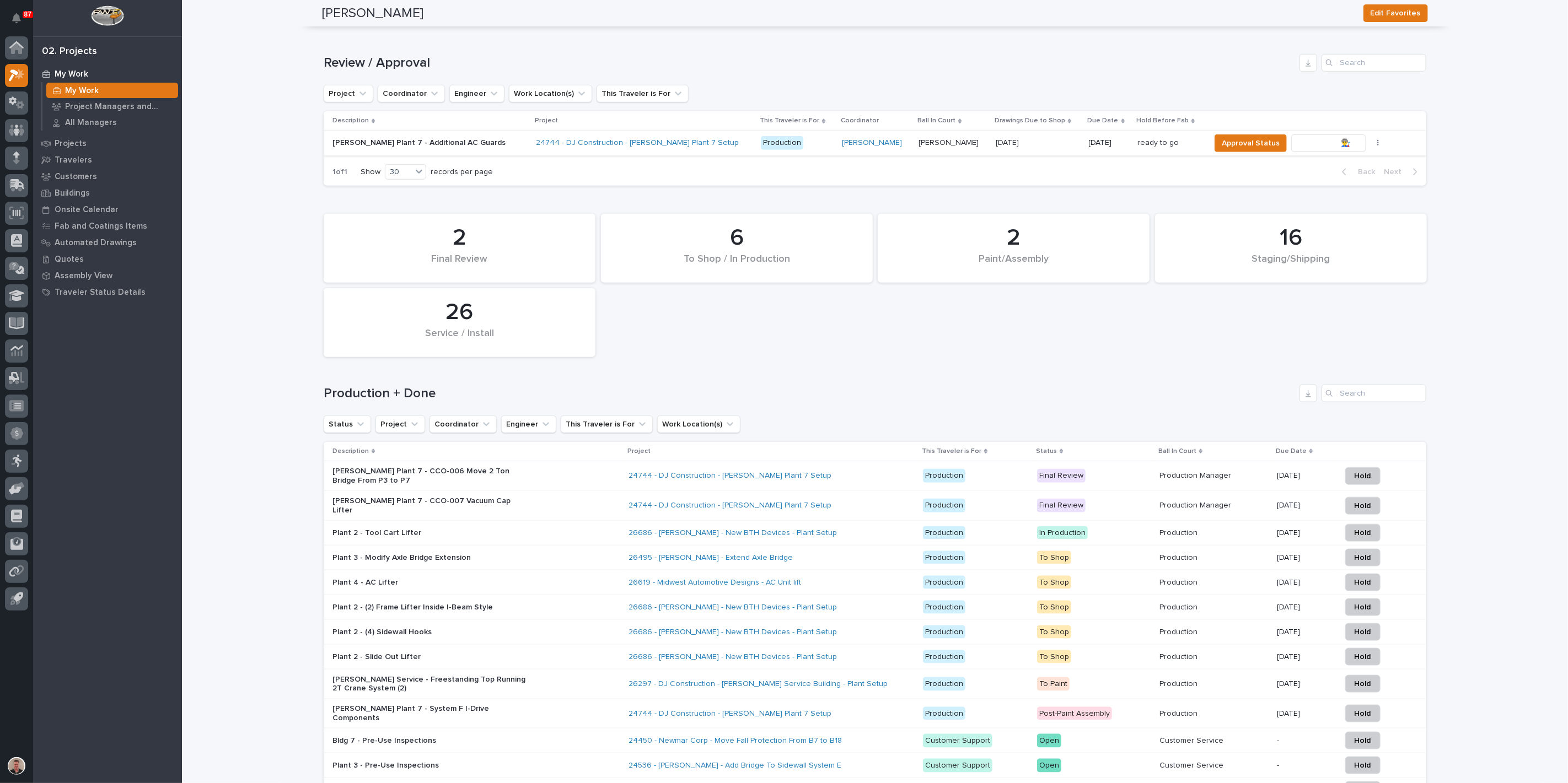
click at [1319, 149] on span "To Review 👨‍🏭 →" at bounding box center [1328, 143] width 56 height 13
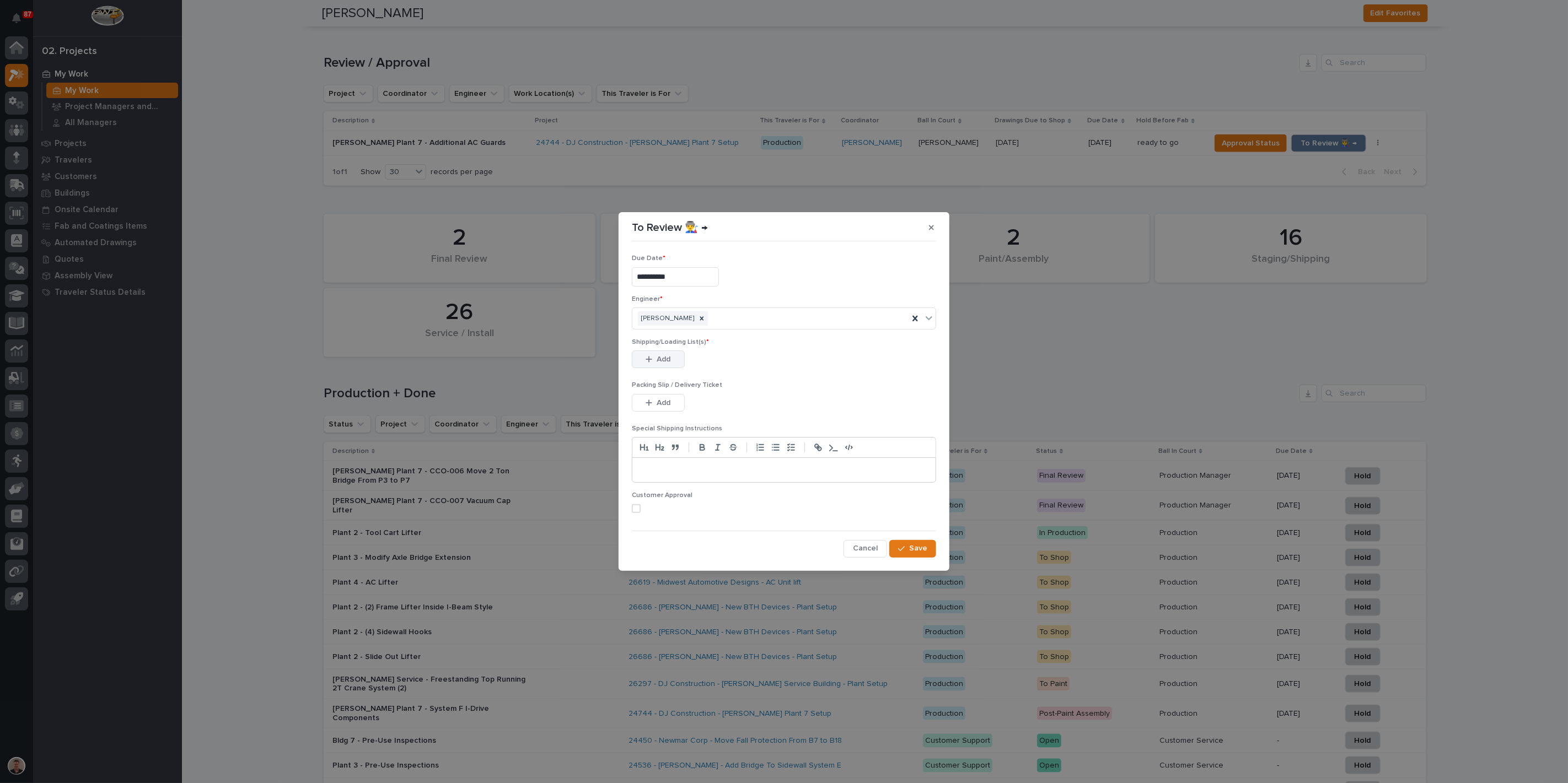
click at [671, 364] on span "Add" at bounding box center [664, 359] width 14 height 10
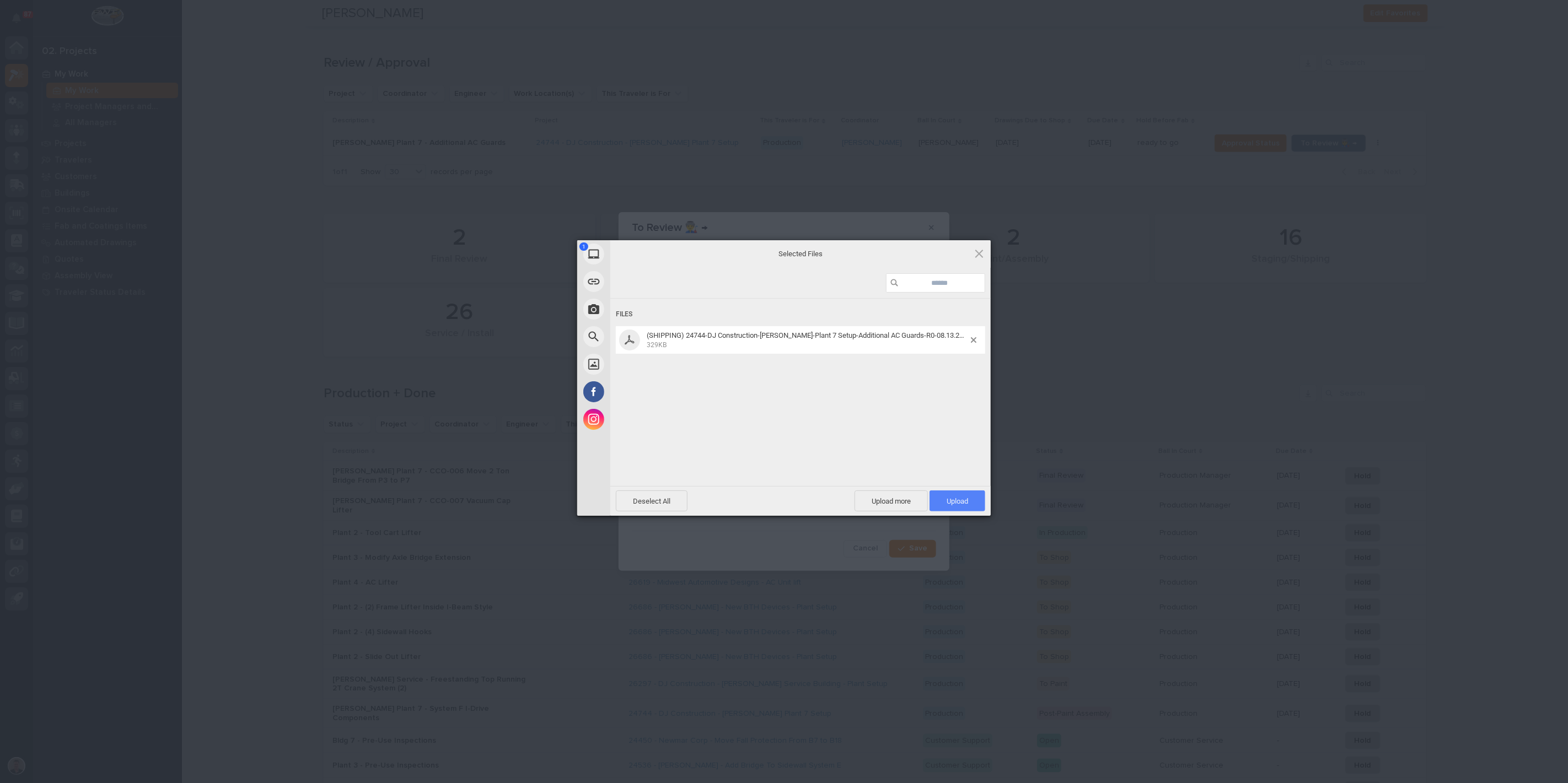
click at [952, 493] on span "Upload 1" at bounding box center [957, 501] width 55 height 21
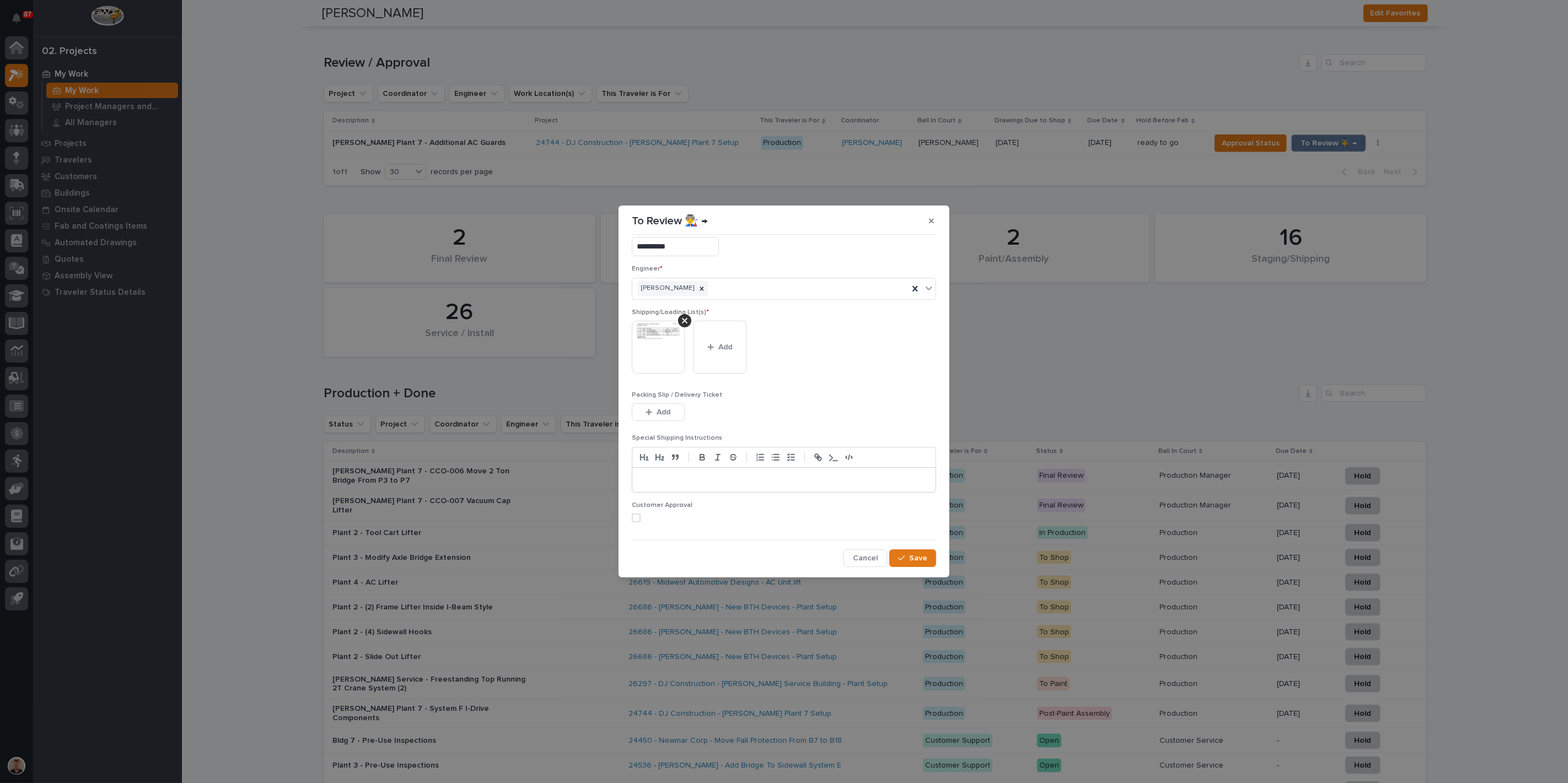
scroll to position [71, 0]
click at [640, 514] on span at bounding box center [636, 518] width 9 height 9
click at [898, 558] on div "button" at bounding box center [903, 558] width 11 height 8
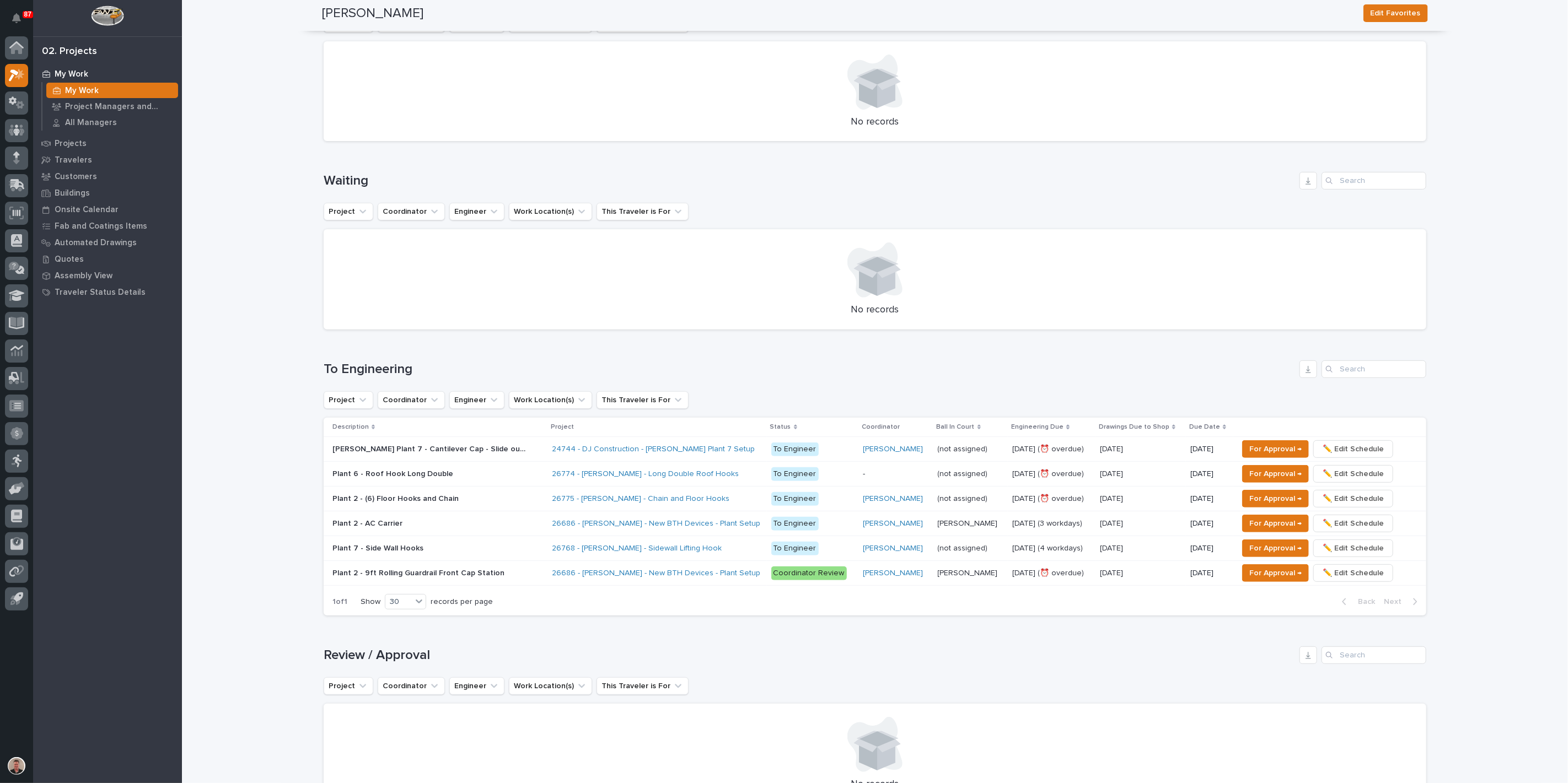
scroll to position [0, 0]
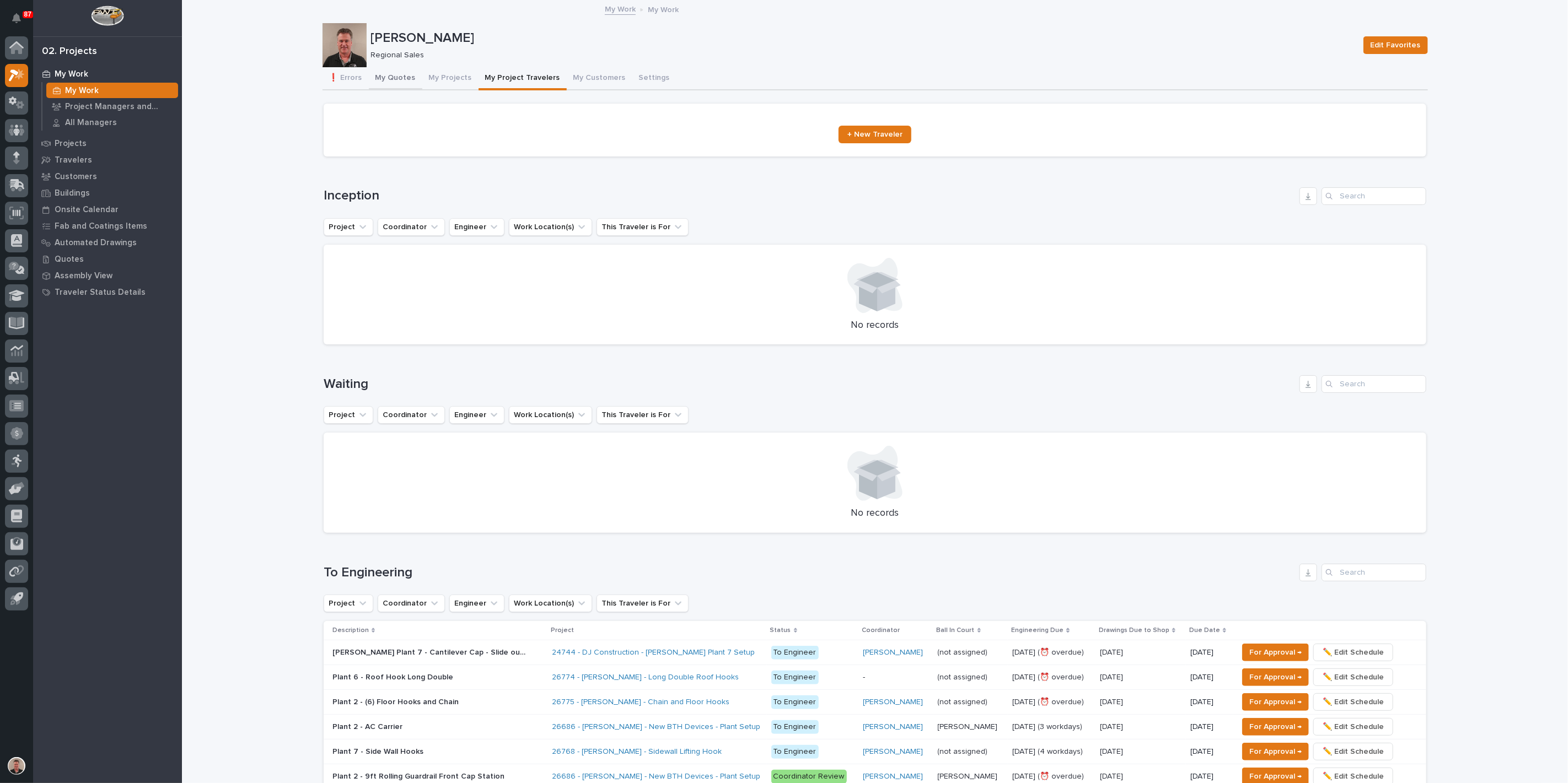
click at [403, 89] on button "My Quotes" at bounding box center [396, 78] width 53 height 23
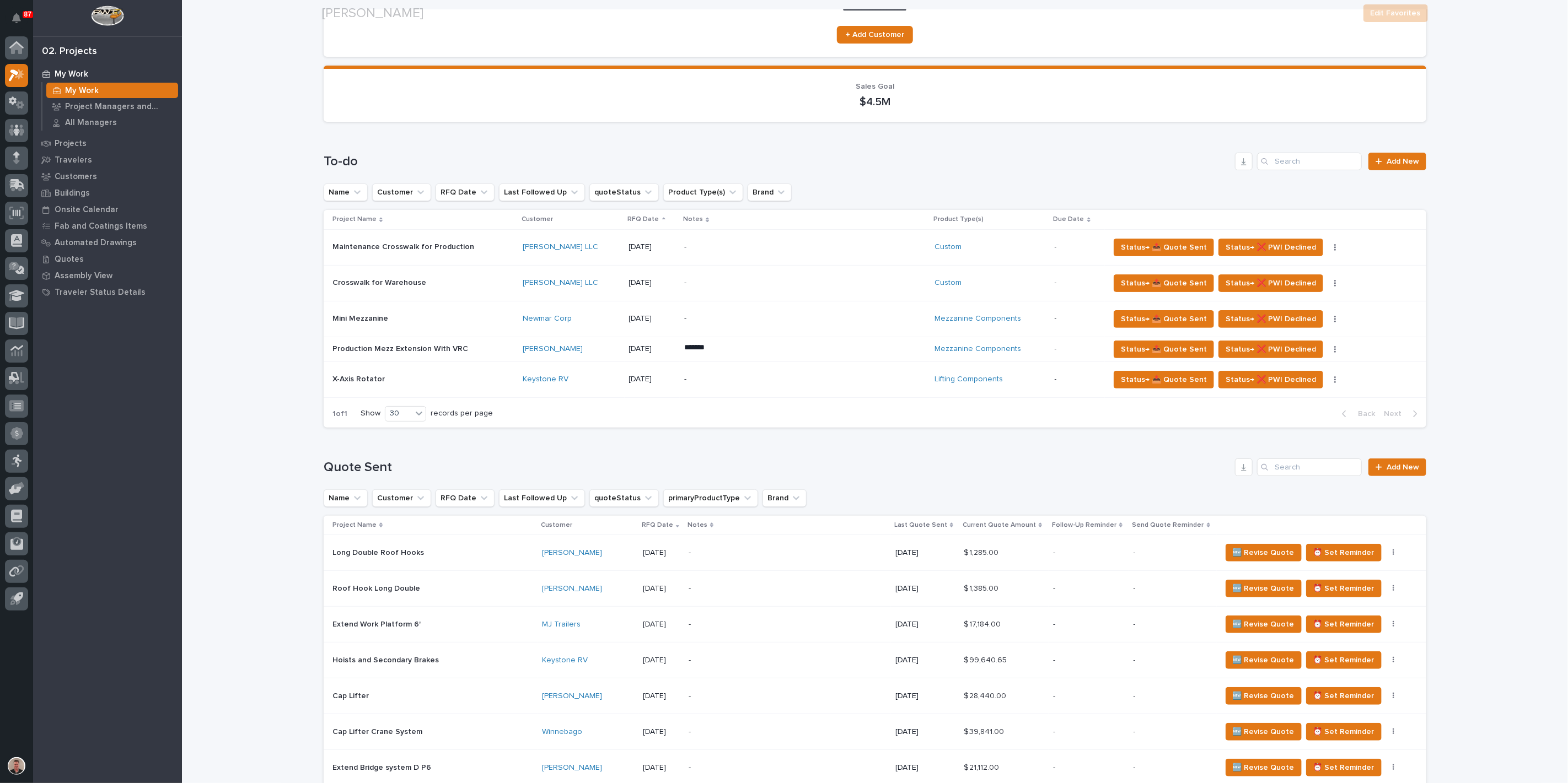
scroll to position [123, 0]
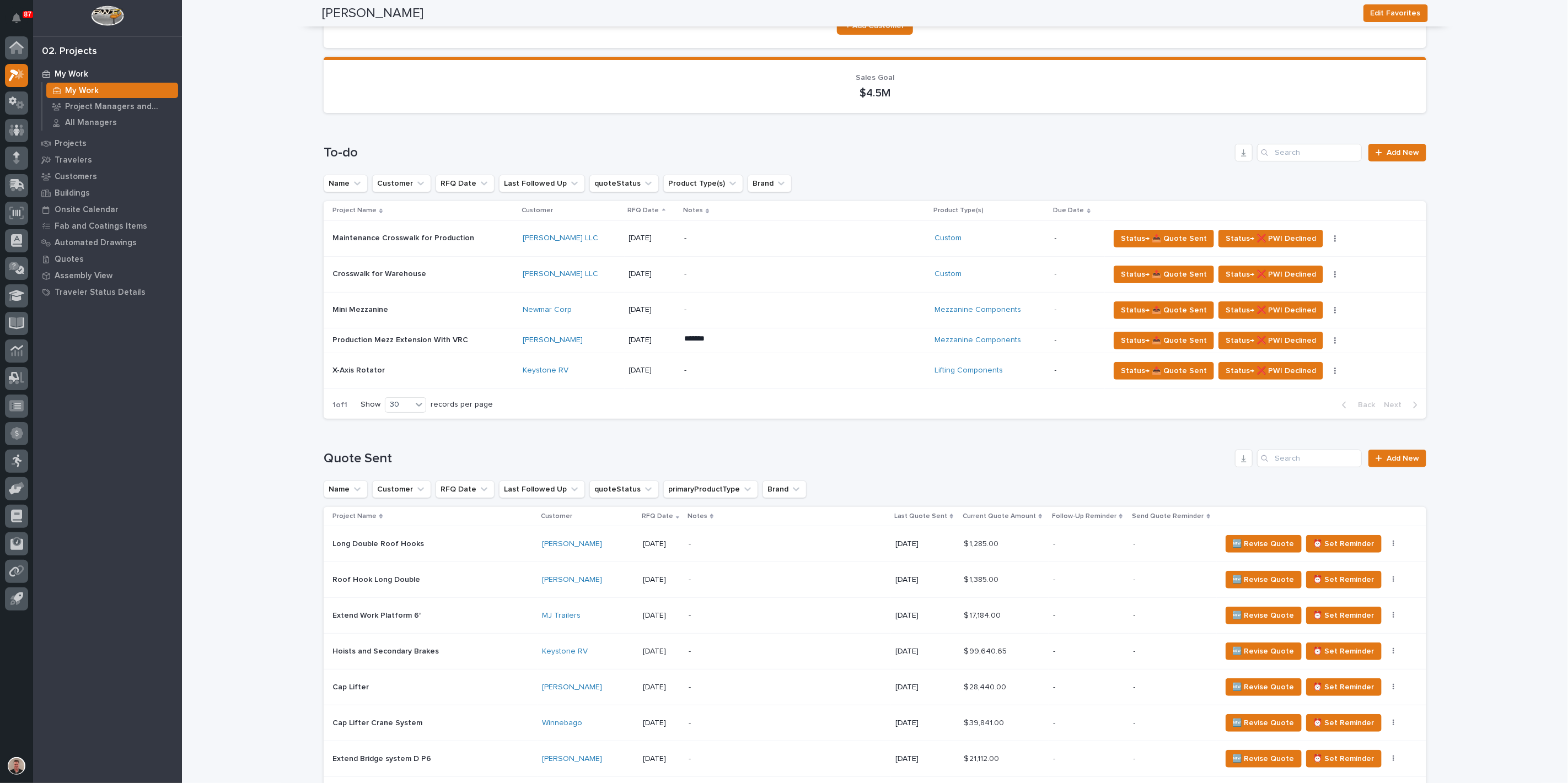
click at [420, 375] on p at bounding box center [423, 370] width 181 height 9
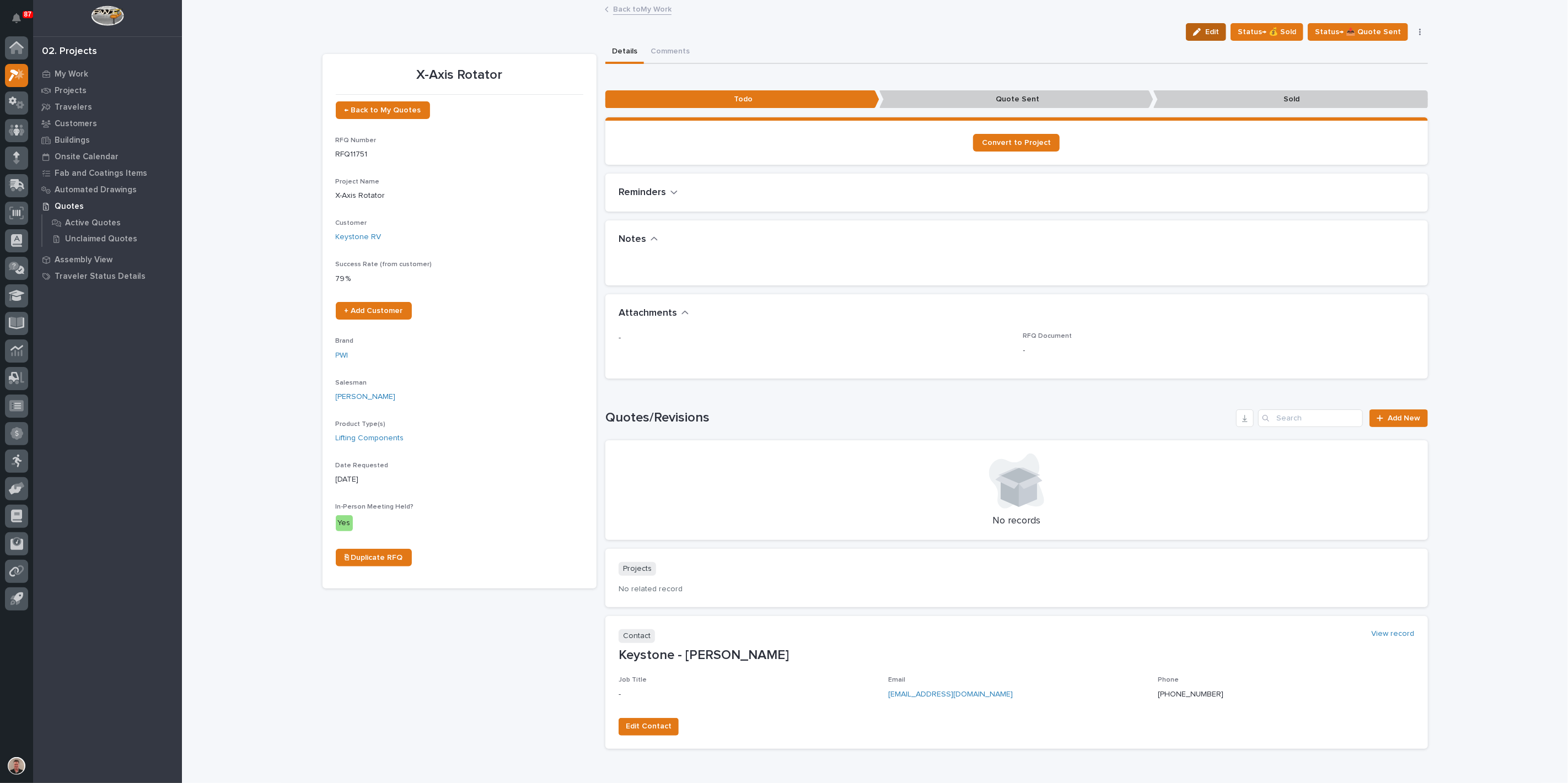
click at [1205, 37] on span "Edit" at bounding box center [1212, 32] width 14 height 10
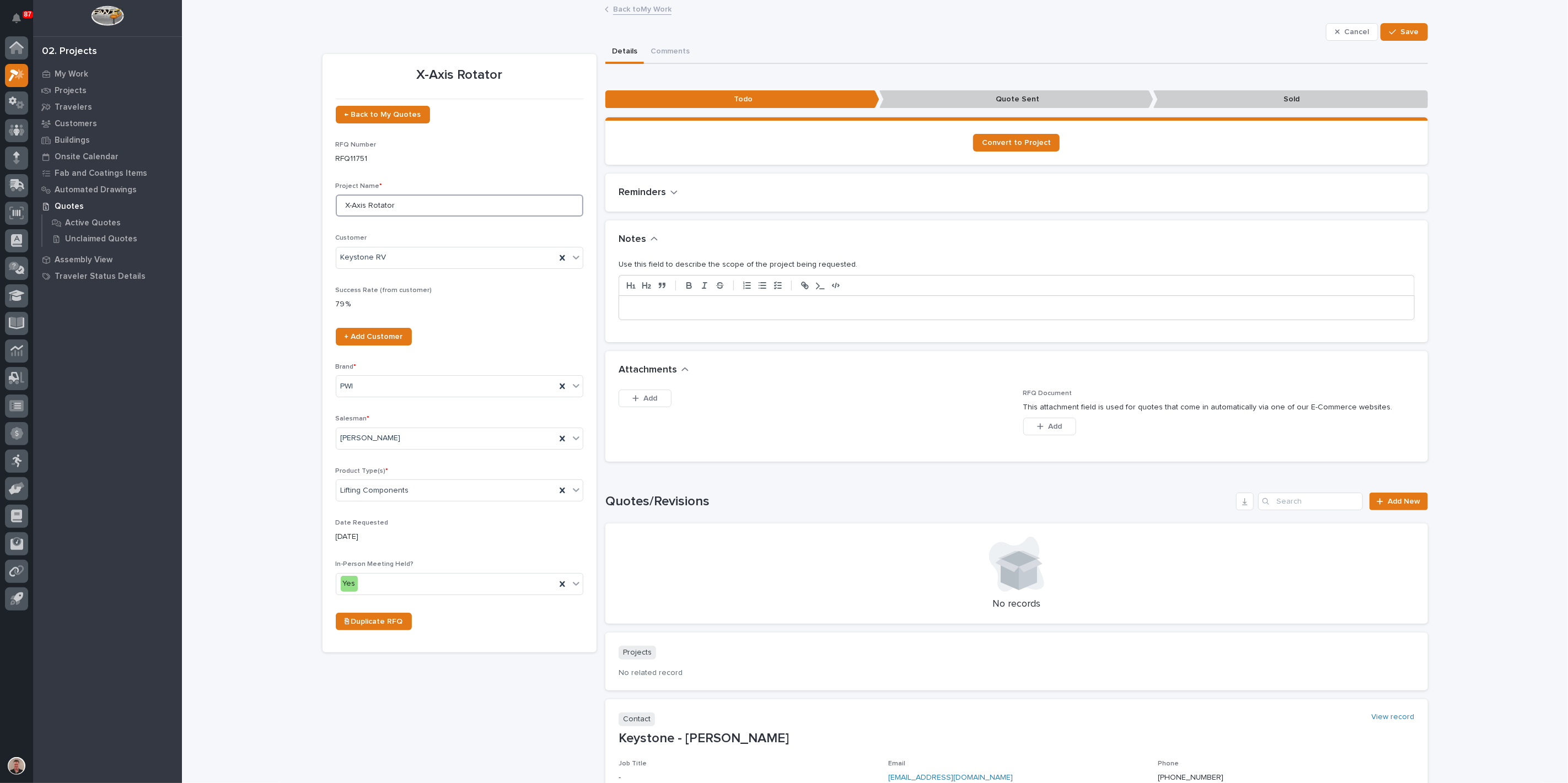
click at [435, 217] on input "X-Axis Rotator" at bounding box center [459, 206] width 247 height 22
click at [1401, 37] on span "Save" at bounding box center [1410, 32] width 18 height 10
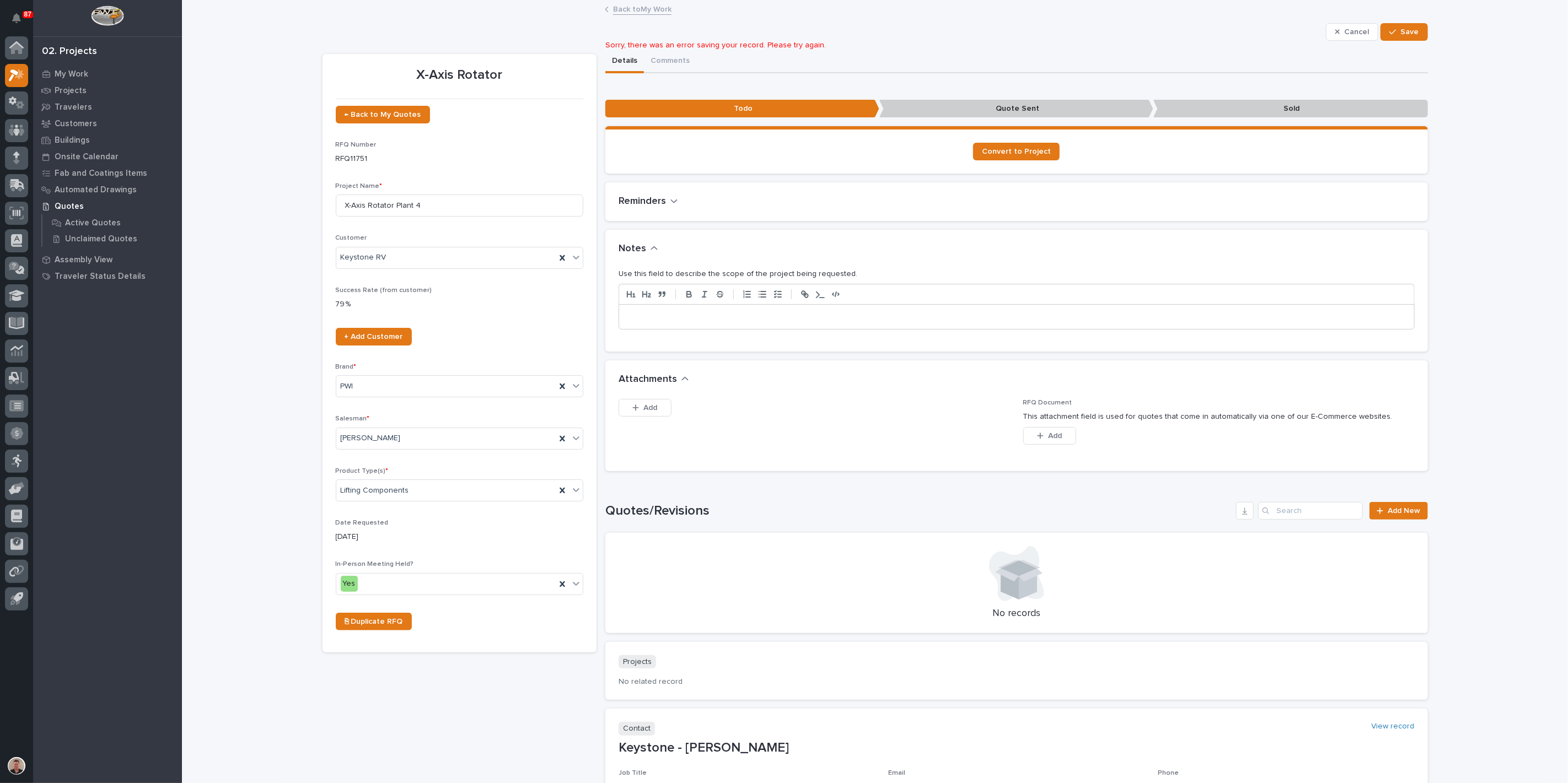
drag, startPoint x: 1393, startPoint y: 34, endPoint x: 1364, endPoint y: 73, distance: 48.6
click at [1401, 35] on span "Save" at bounding box center [1410, 32] width 18 height 10
click at [459, 217] on input "X-Axis Rotator Plant 4" at bounding box center [459, 206] width 247 height 22
type input "X-Axis Rotator"
click at [1344, 37] on span "Cancel" at bounding box center [1356, 32] width 25 height 10
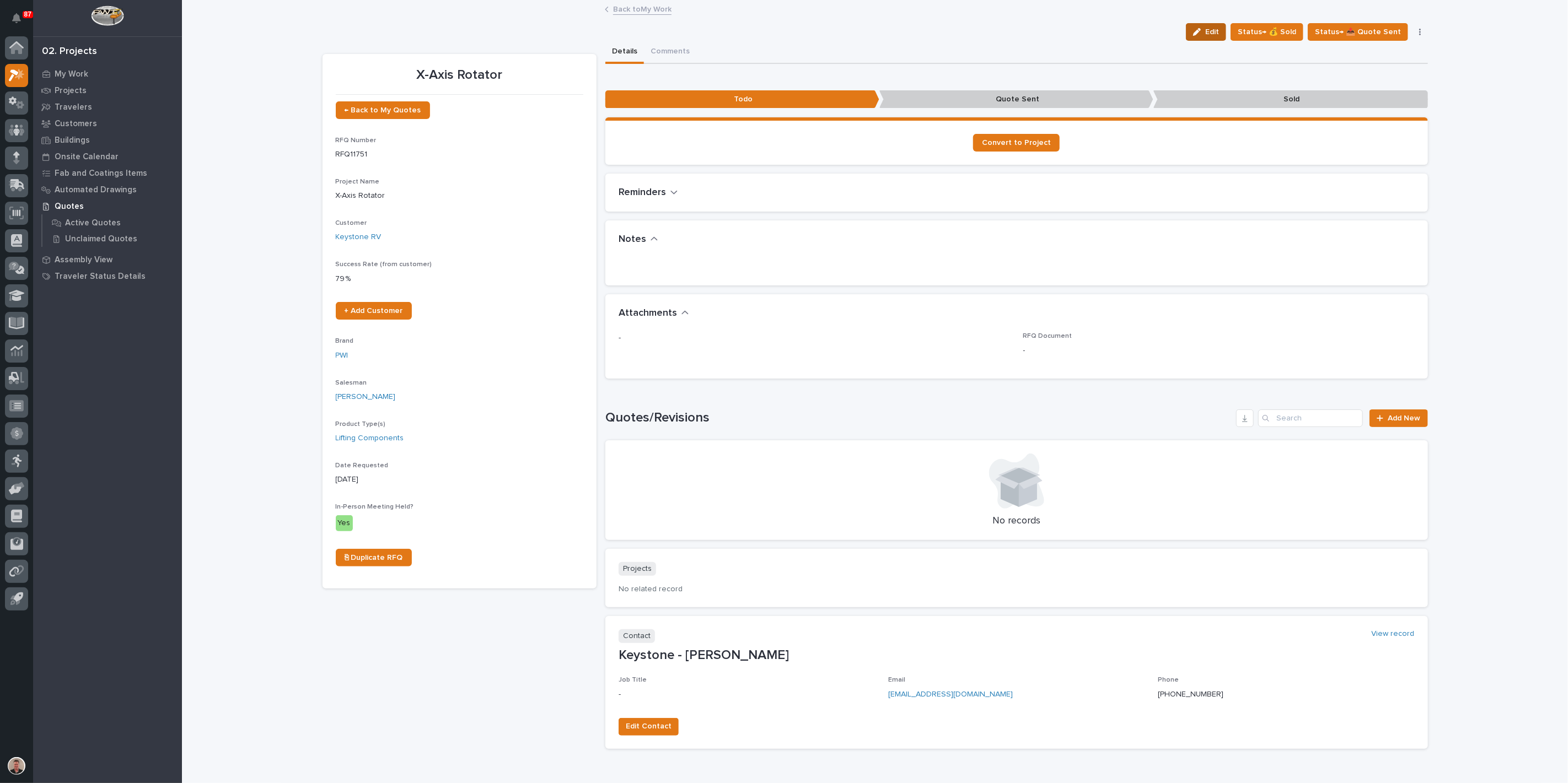
click at [1194, 36] on div "button" at bounding box center [1199, 32] width 12 height 8
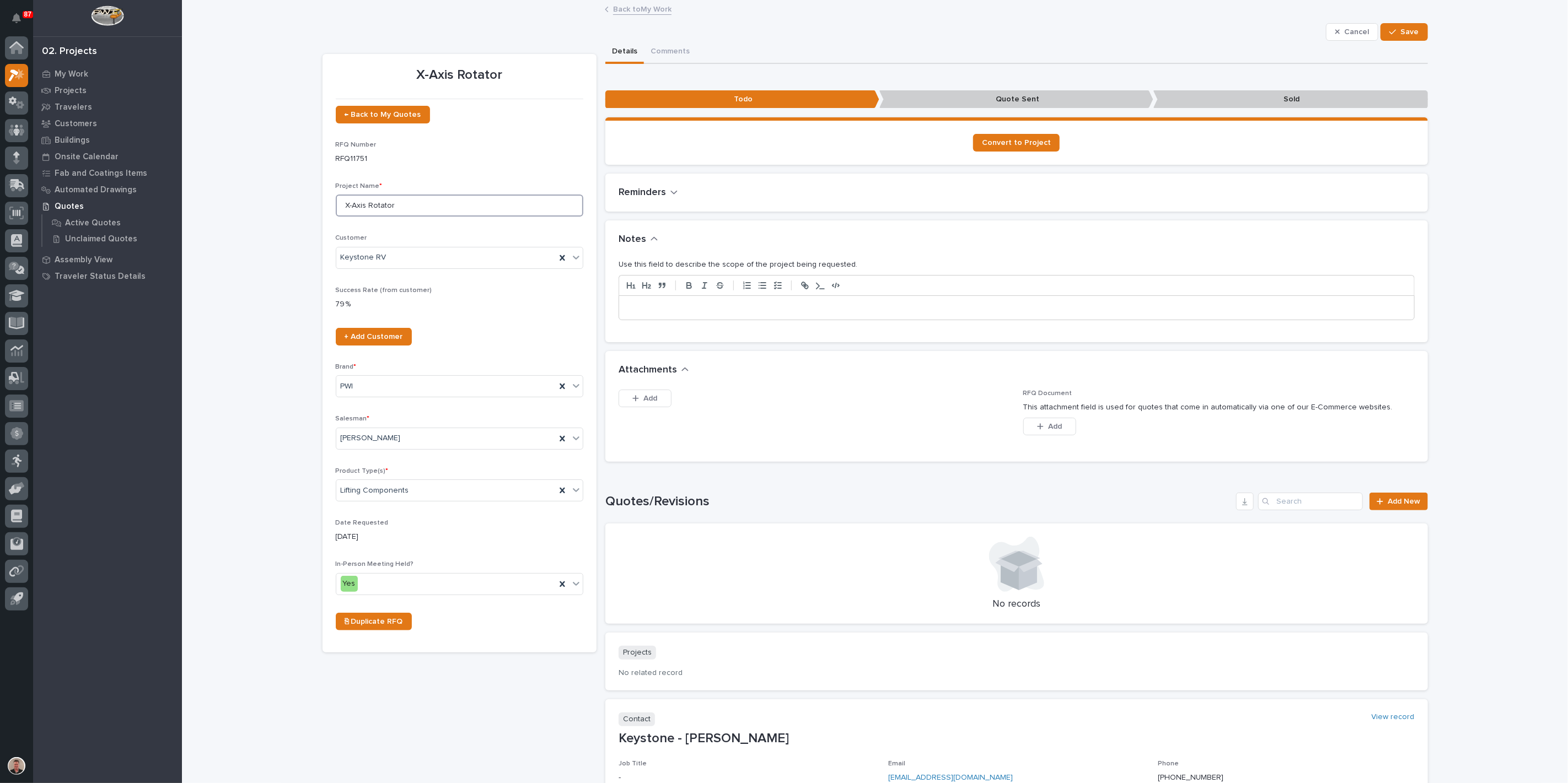
click at [425, 217] on input "X-Axis Rotator" at bounding box center [459, 206] width 247 height 22
type input "X-Axis Rotator Plant 4"
click at [1410, 37] on span "Save" at bounding box center [1410, 32] width 18 height 10
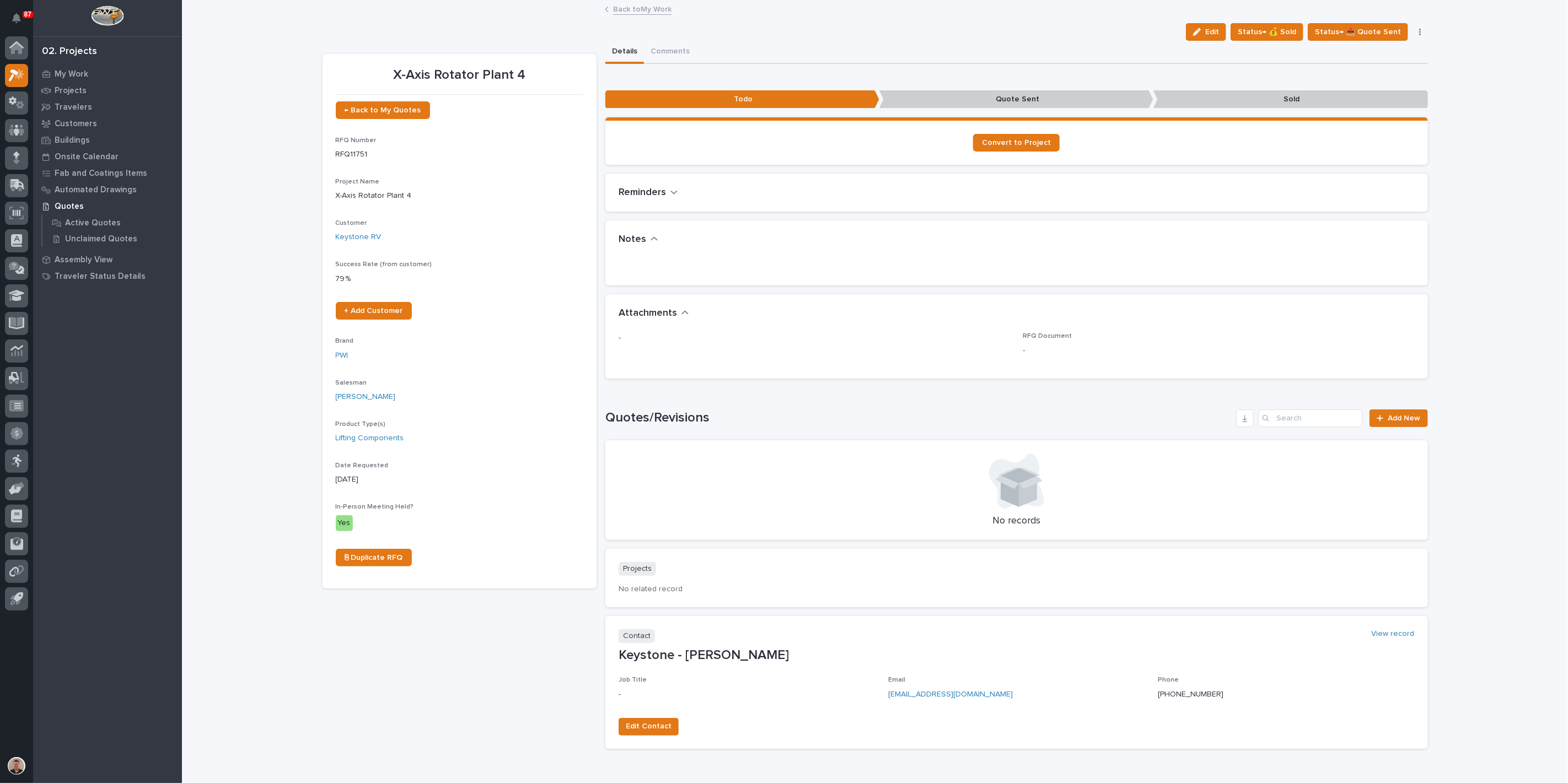
click at [637, 12] on link "Back to My Work" at bounding box center [641, 8] width 58 height 13
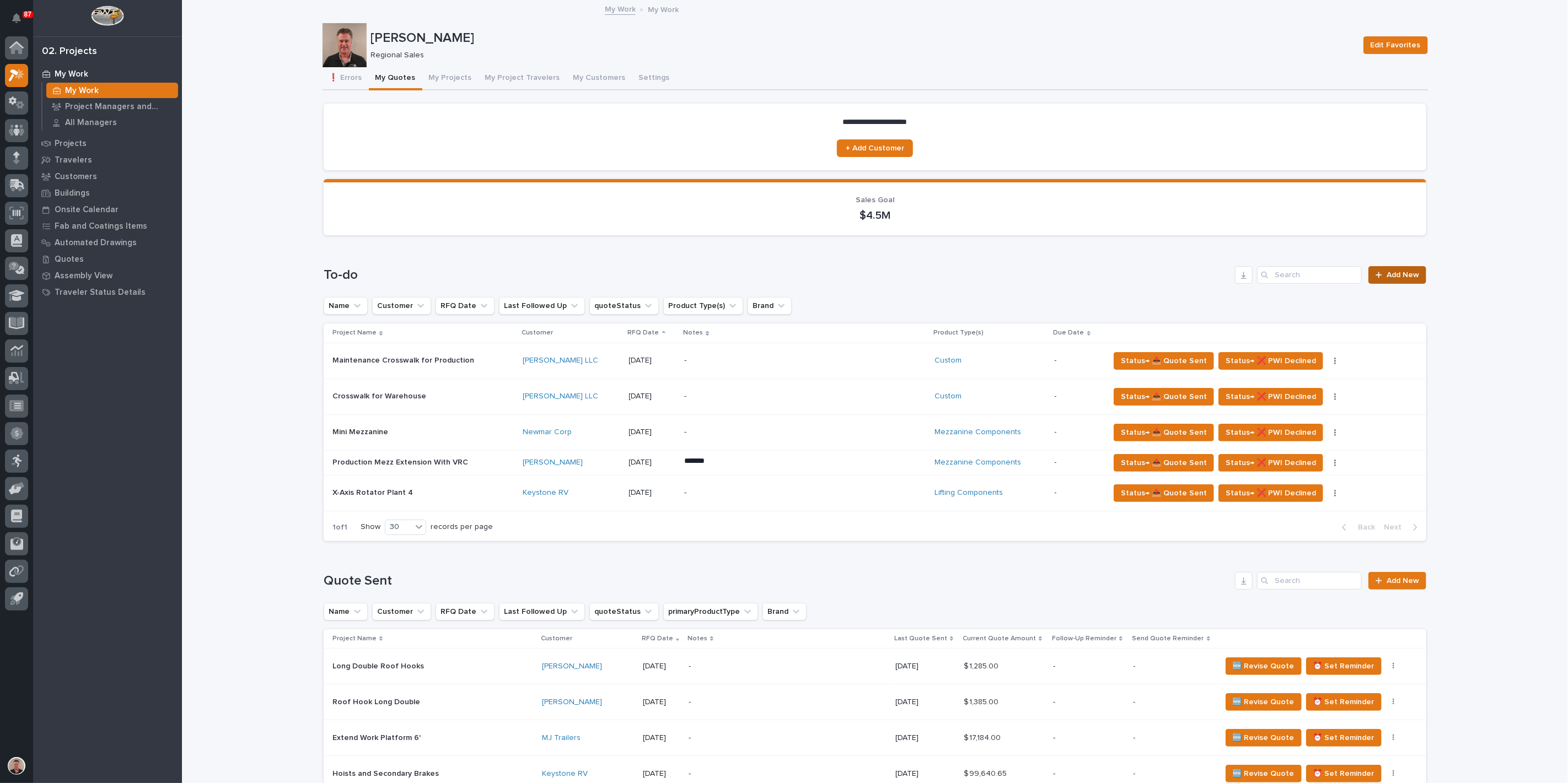
click at [1399, 279] on span "Add New" at bounding box center [1403, 275] width 33 height 8
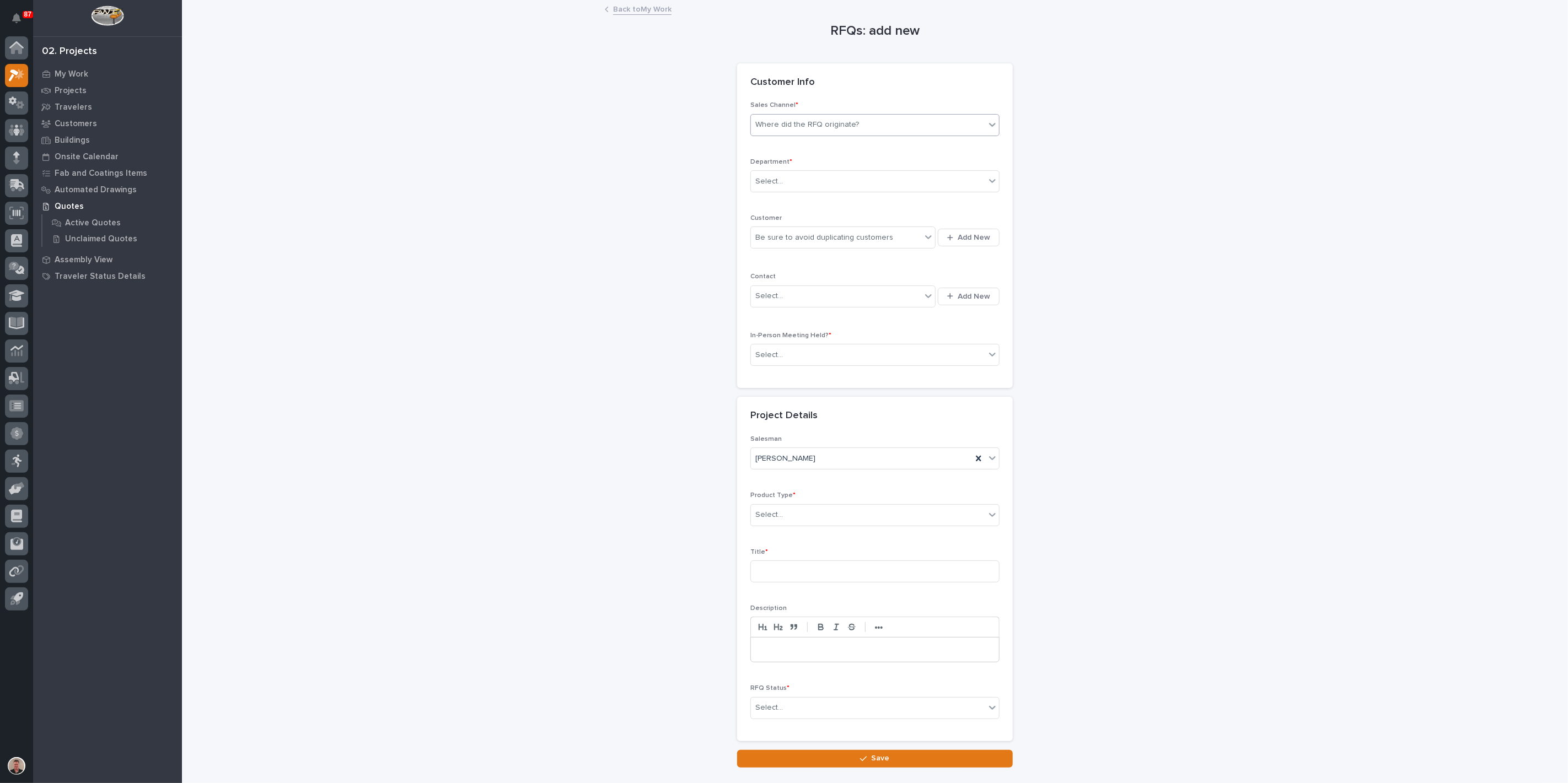
click at [808, 131] on div "Where did the RFQ originate?" at bounding box center [807, 125] width 104 height 12
click at [797, 199] on div "PWI" at bounding box center [870, 192] width 242 height 19
click at [798, 191] on div "Select..." at bounding box center [868, 181] width 235 height 18
click at [791, 255] on span "Regional Sales" at bounding box center [783, 256] width 57 height 12
click at [783, 244] on div "Be sure to avoid duplicating customers" at bounding box center [824, 238] width 138 height 12
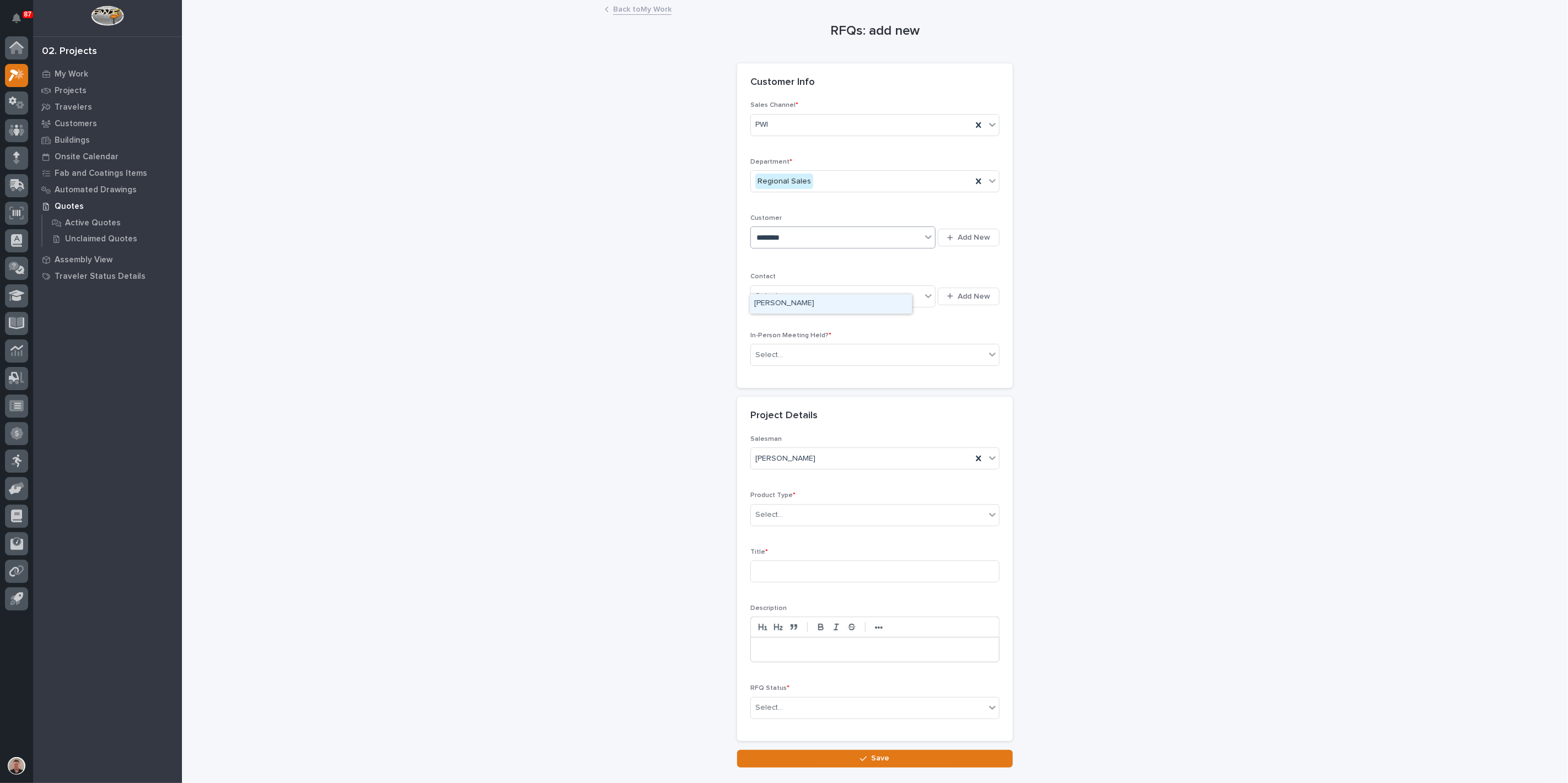
type input "********"
click at [780, 307] on div "[PERSON_NAME]" at bounding box center [831, 303] width 162 height 19
click at [796, 306] on div "Select..." at bounding box center [836, 296] width 170 height 18
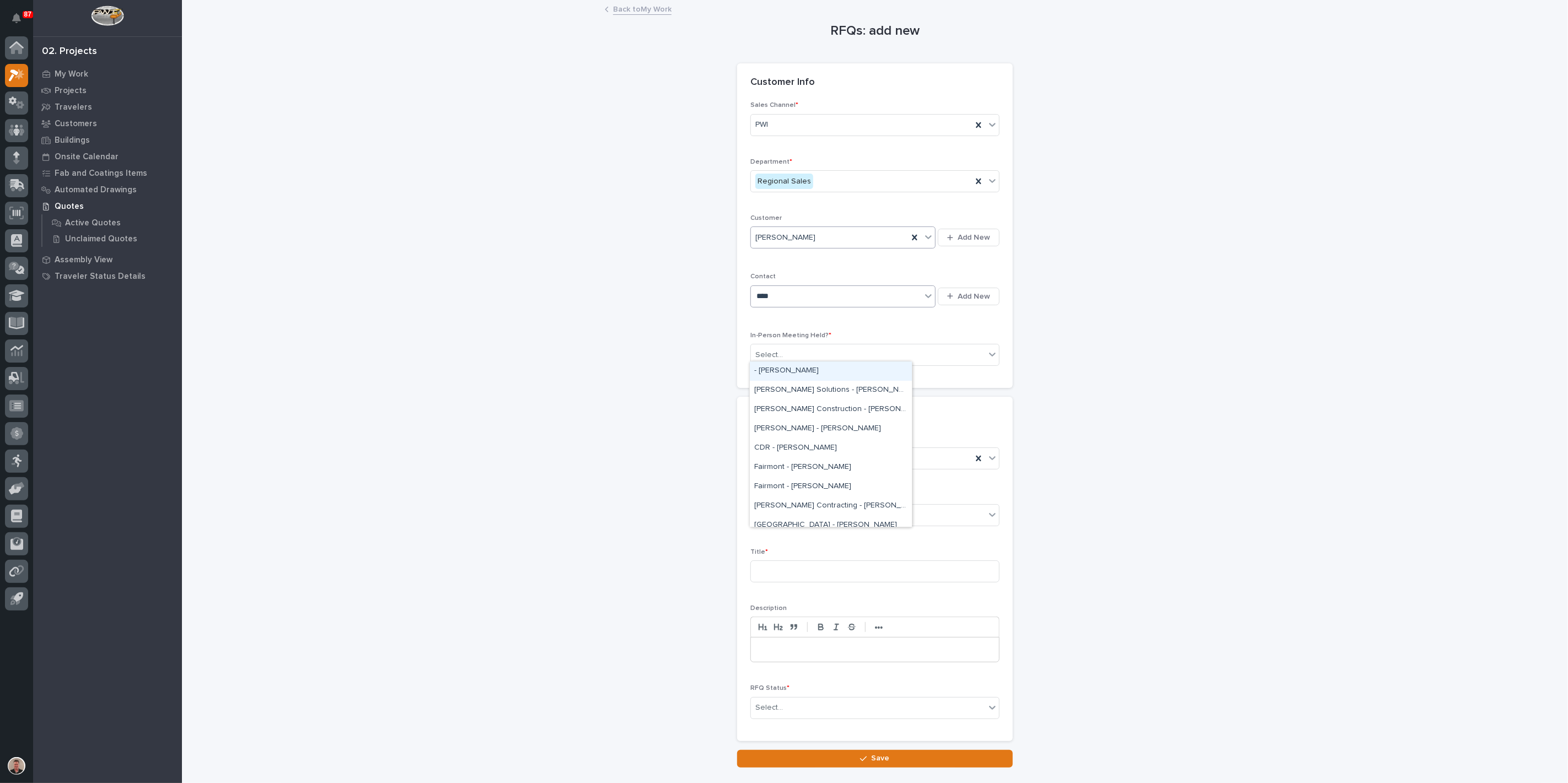
type input "*****"
click at [791, 414] on div "[PERSON_NAME] - [PERSON_NAME]" at bounding box center [831, 409] width 162 height 19
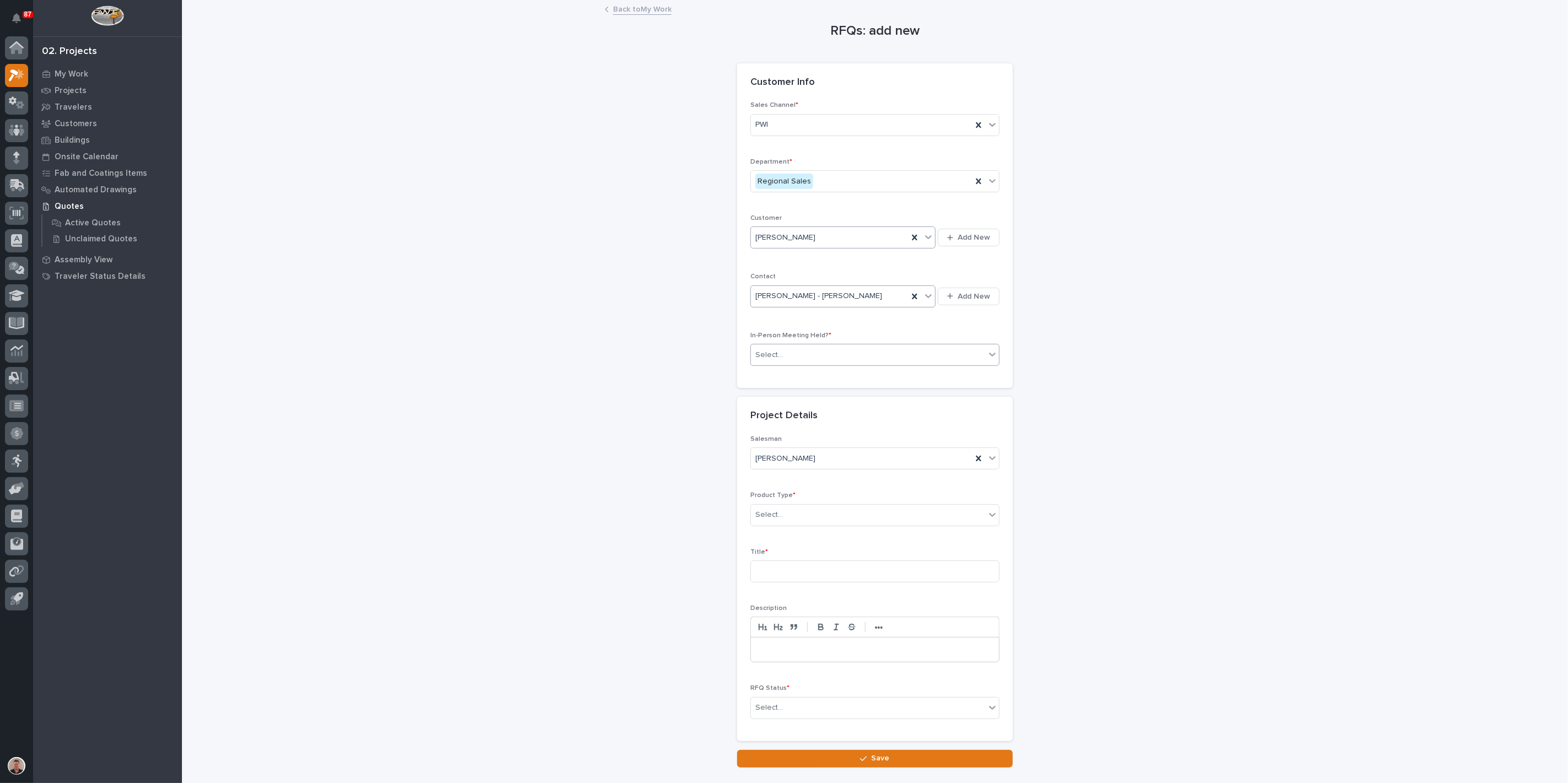
click at [790, 364] on div "Select..." at bounding box center [868, 355] width 235 height 18
click at [789, 439] on div "Yes" at bounding box center [870, 439] width 242 height 19
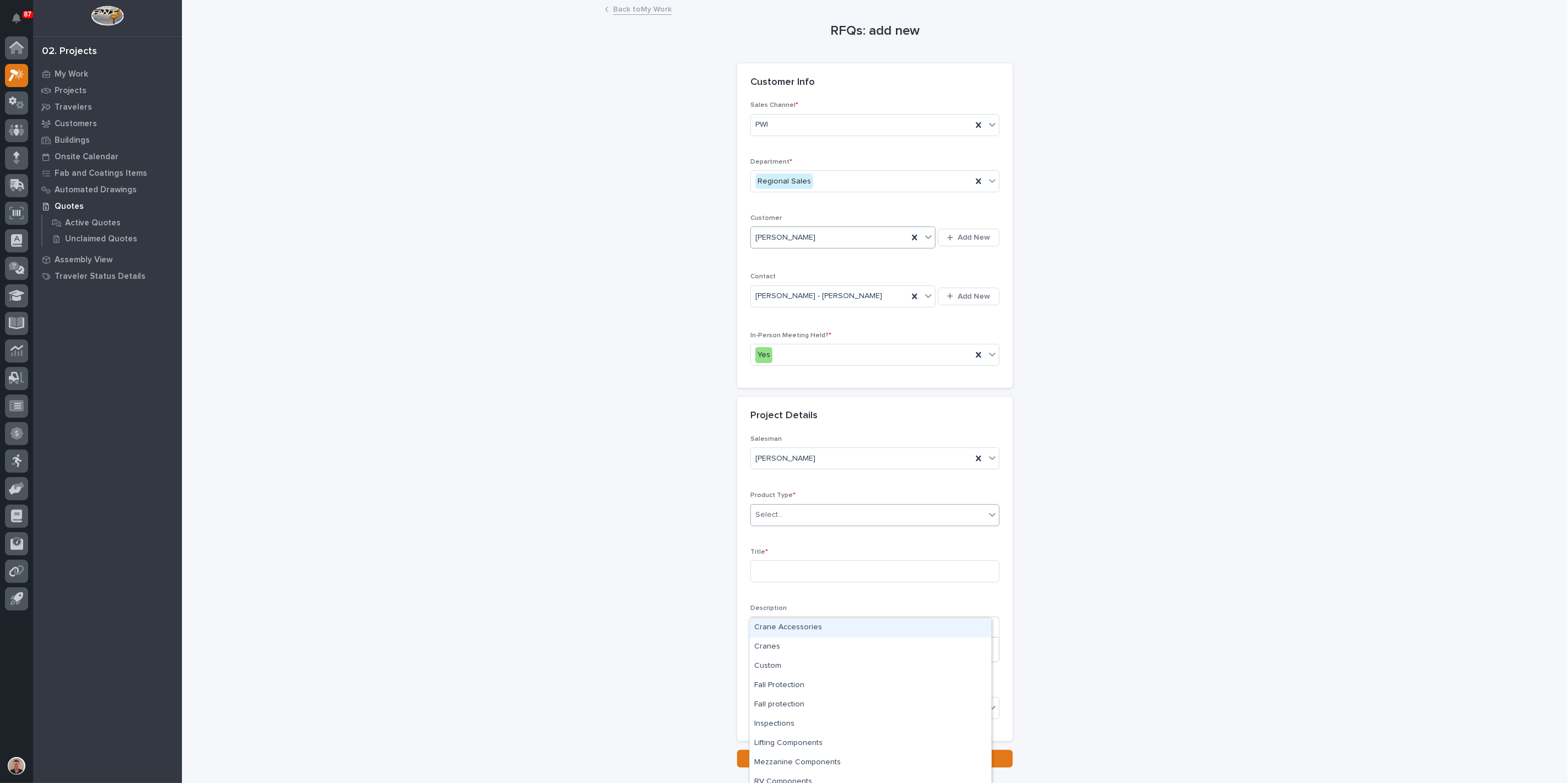
click at [772, 521] on div "Select..." at bounding box center [769, 516] width 28 height 12
click at [836, 642] on div "Custom" at bounding box center [870, 639] width 242 height 19
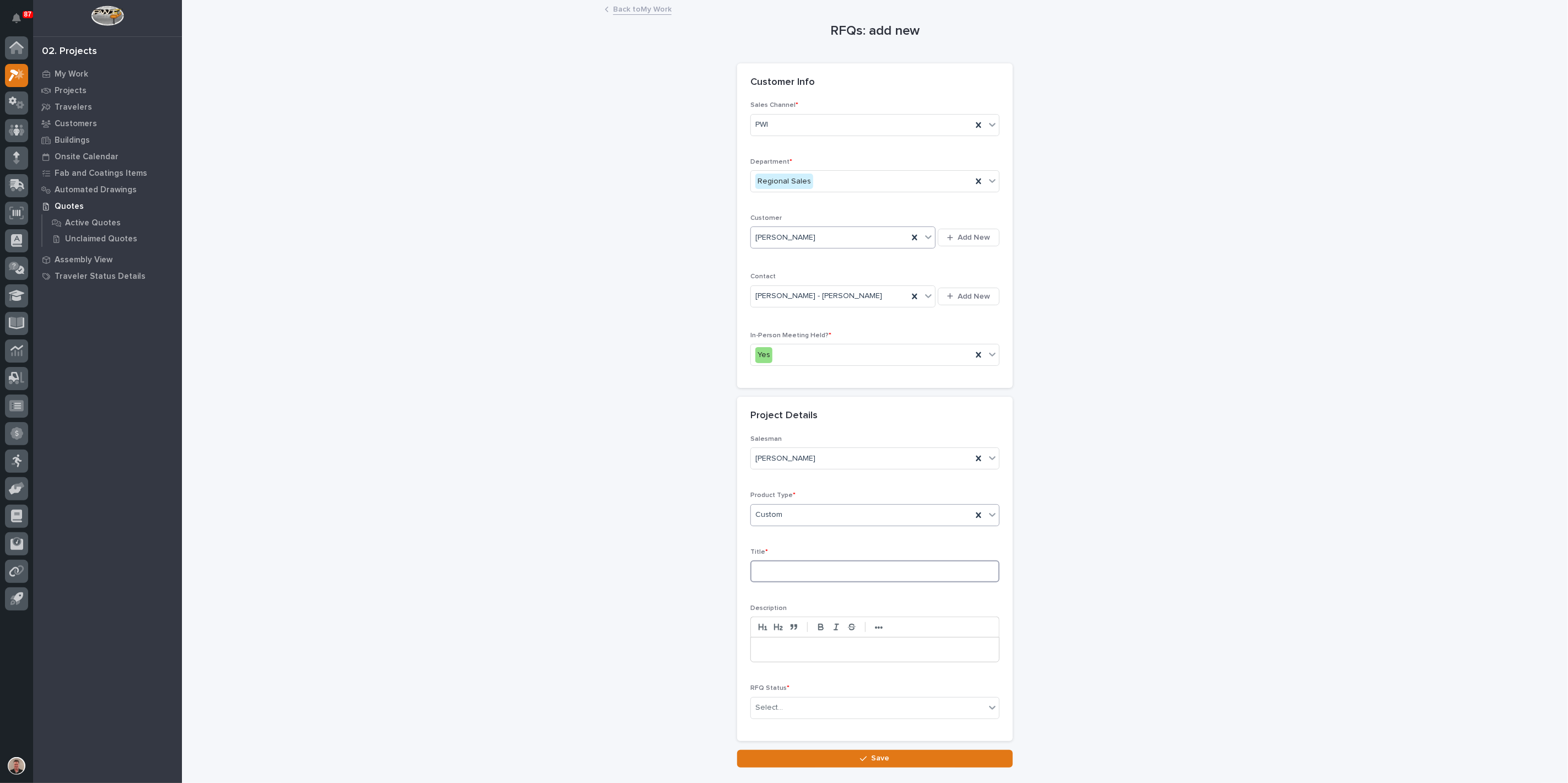
click at [794, 583] on input at bounding box center [875, 571] width 249 height 22
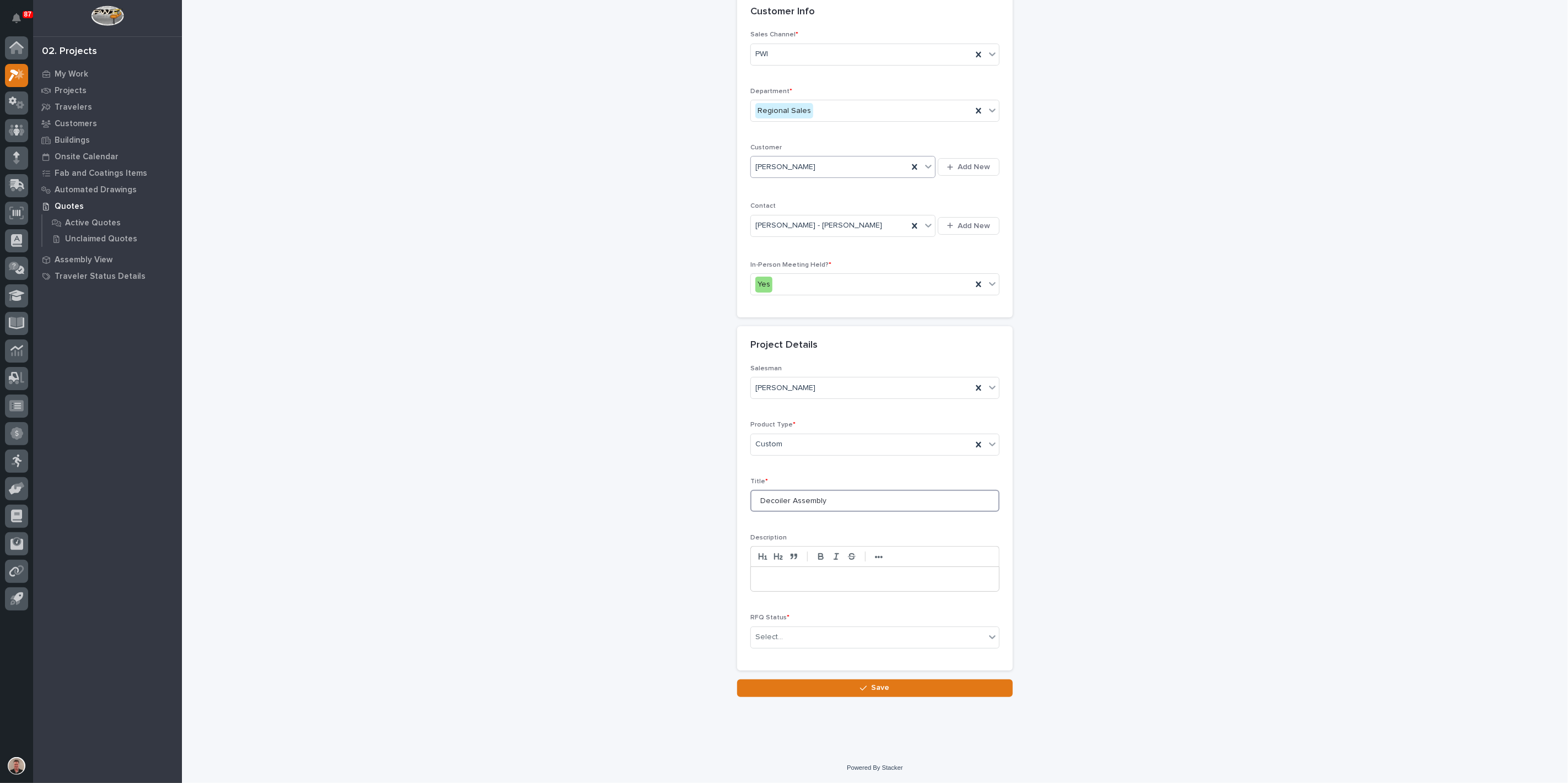
scroll to position [123, 0]
type input "Decoiler Assembly"
click at [796, 646] on div "Select..." at bounding box center [868, 637] width 235 height 18
click at [802, 613] on div "Quote Sent" at bounding box center [870, 612] width 242 height 19
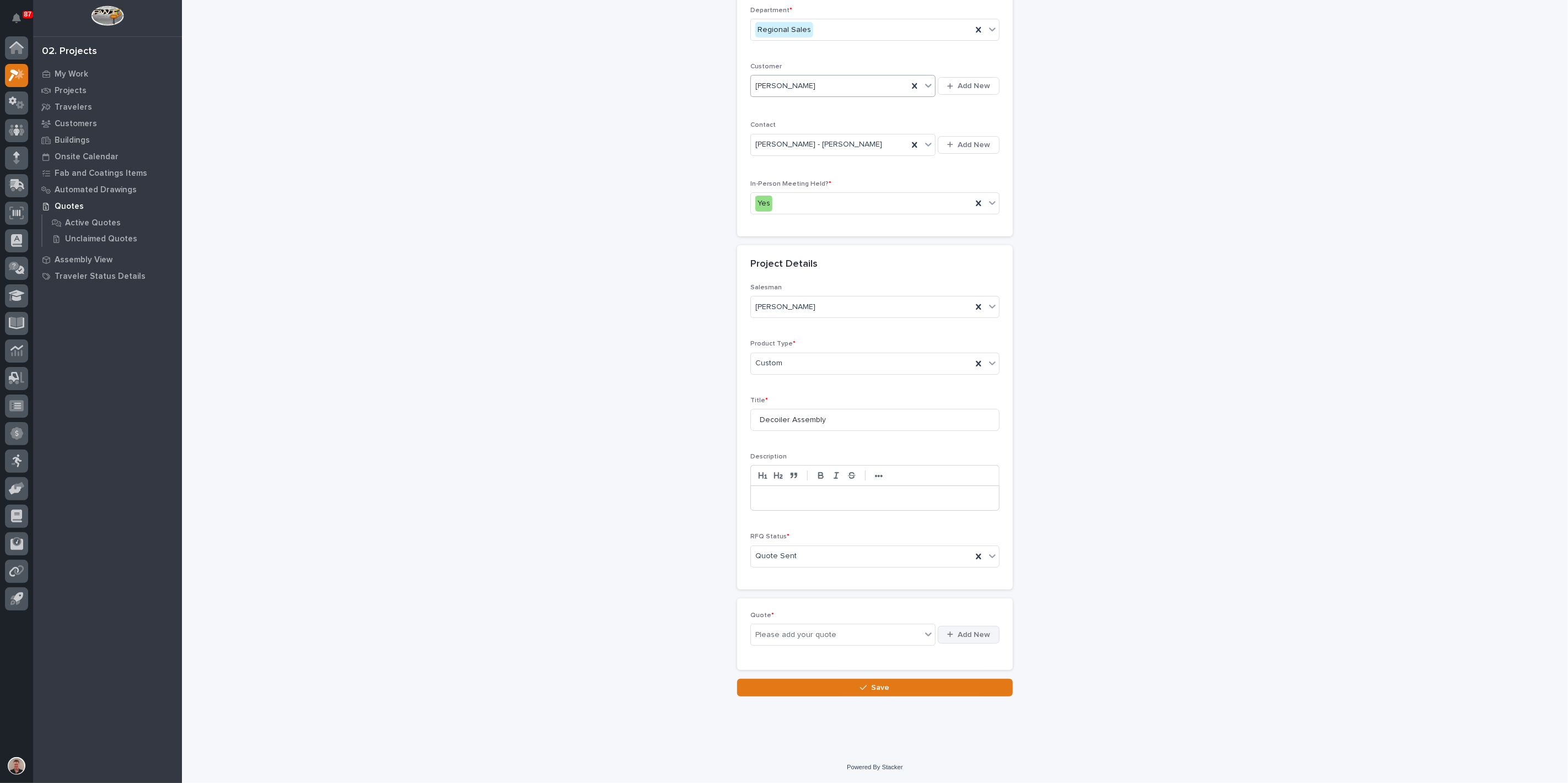
click at [957, 640] on span "Add New" at bounding box center [973, 636] width 33 height 10
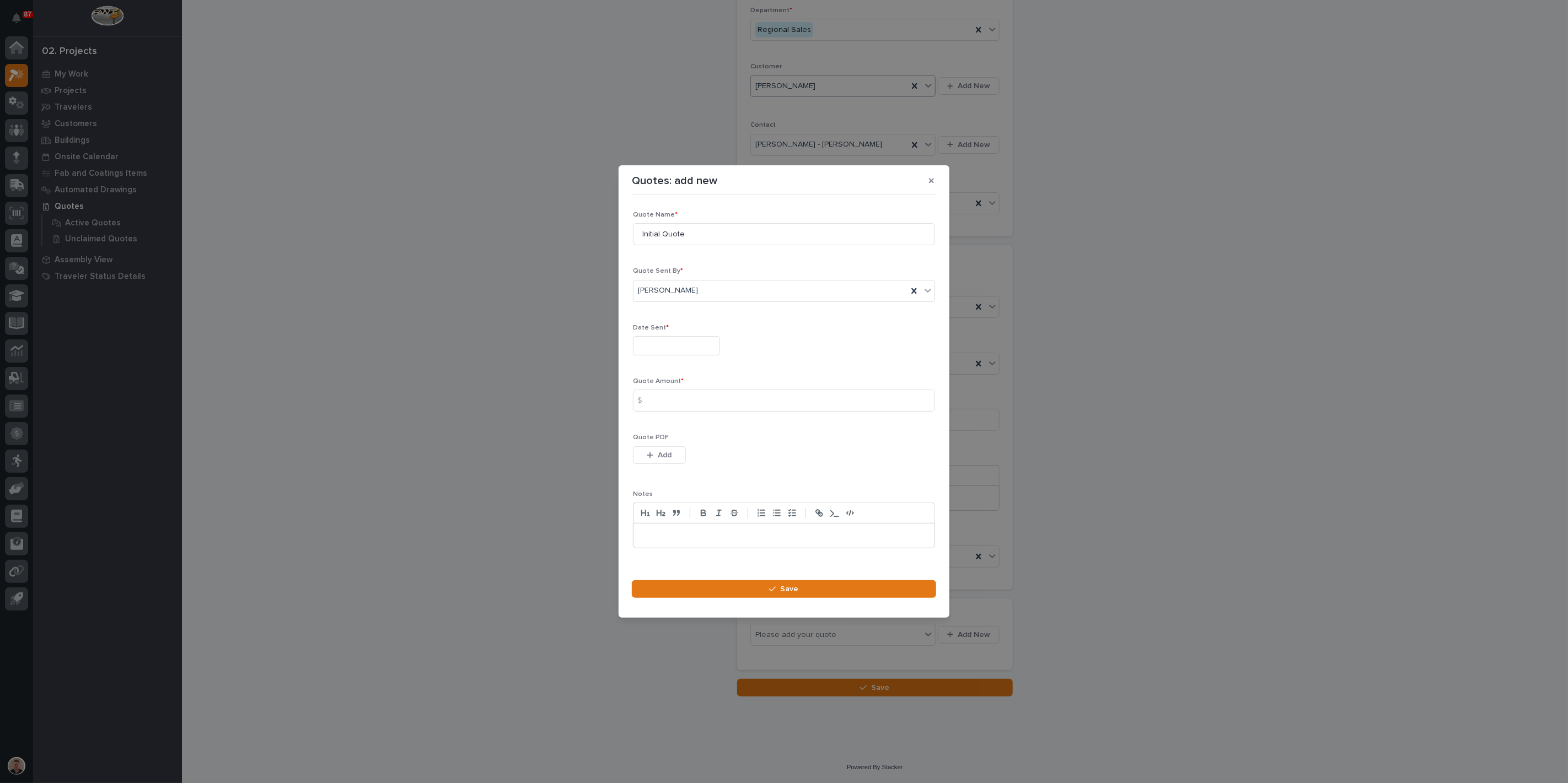
click at [679, 341] on input "text" at bounding box center [676, 345] width 87 height 19
click at [690, 239] on div "13" at bounding box center [697, 245] width 15 height 15
type input "**********"
click at [655, 399] on div "$" at bounding box center [643, 401] width 22 height 22
click at [670, 404] on input at bounding box center [783, 401] width 302 height 22
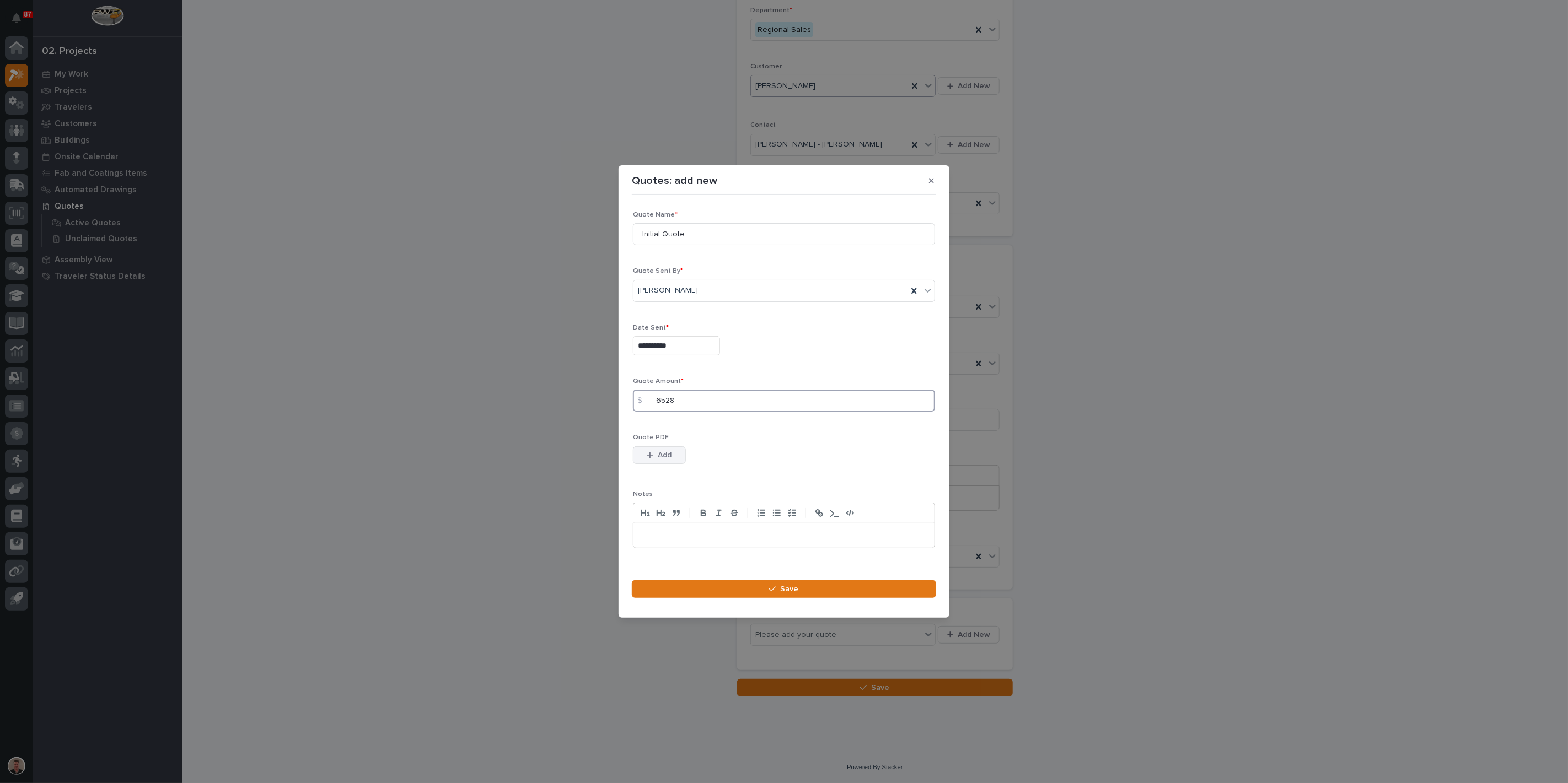
type input "6528"
click at [664, 460] on span "Add" at bounding box center [665, 455] width 14 height 10
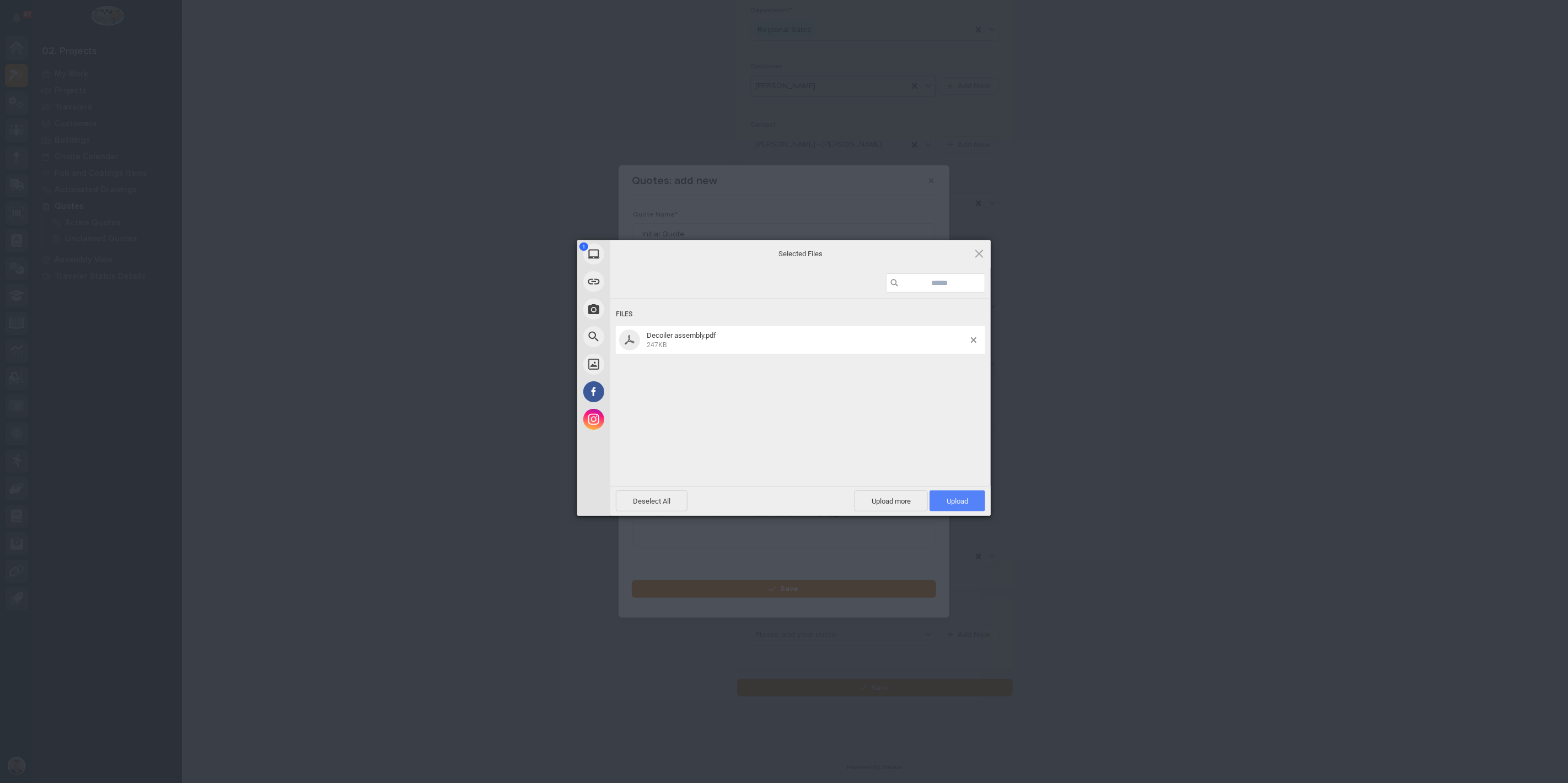
click at [946, 499] on span "Upload 1" at bounding box center [957, 501] width 22 height 8
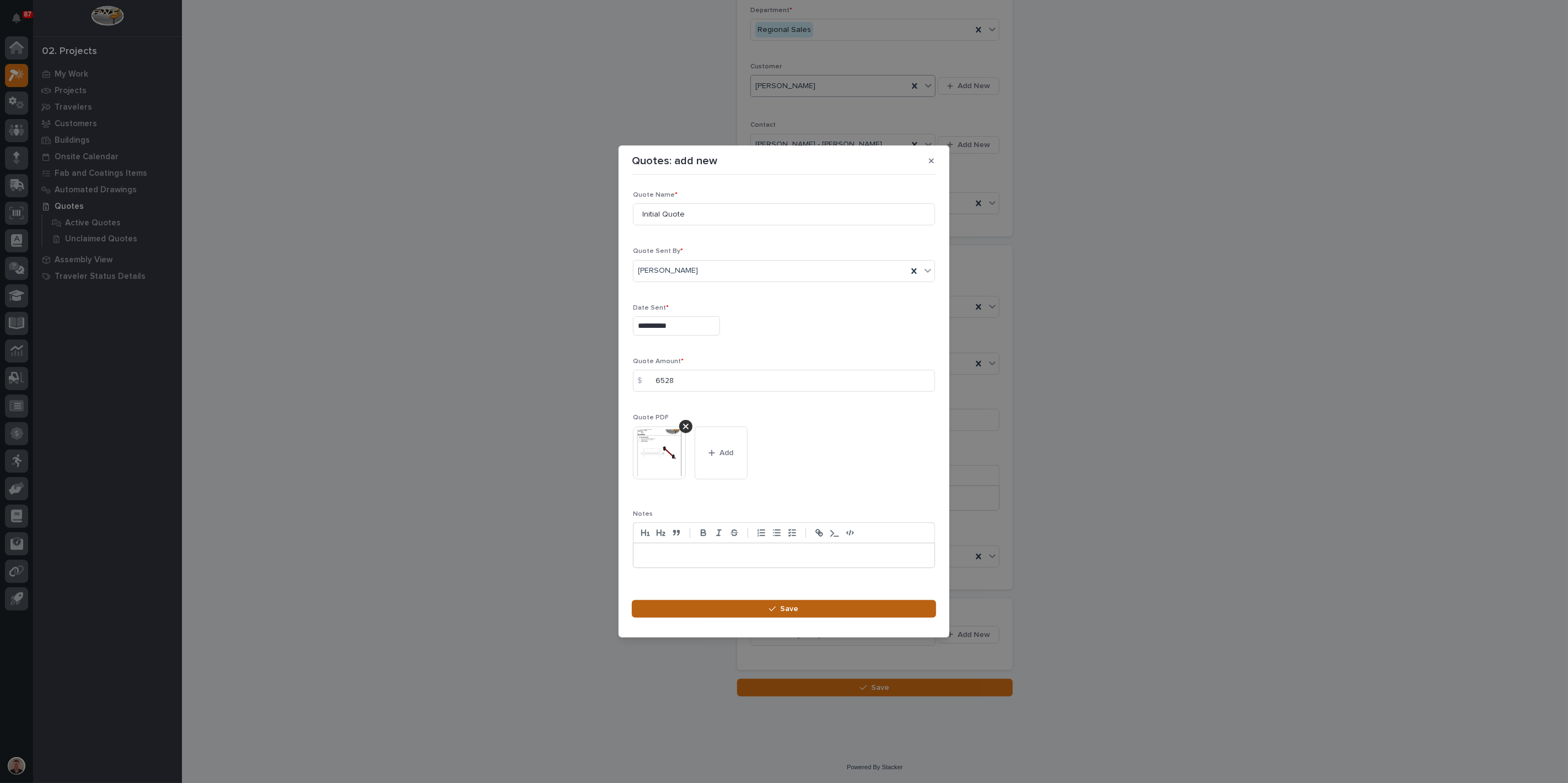
click at [763, 618] on button "Save" at bounding box center [783, 610] width 304 height 18
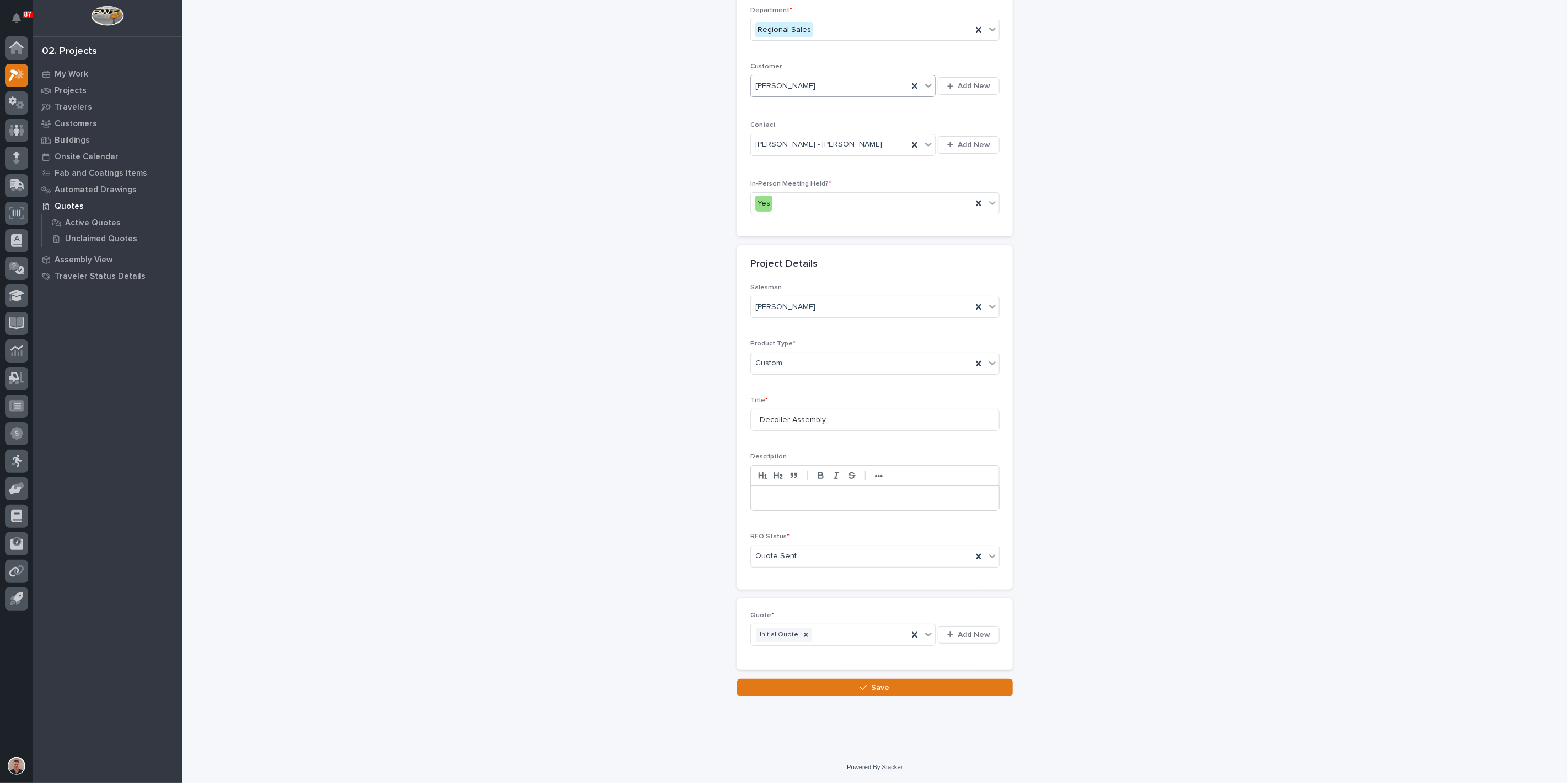
scroll to position [0, 0]
